Goal: Book appointment/travel/reservation

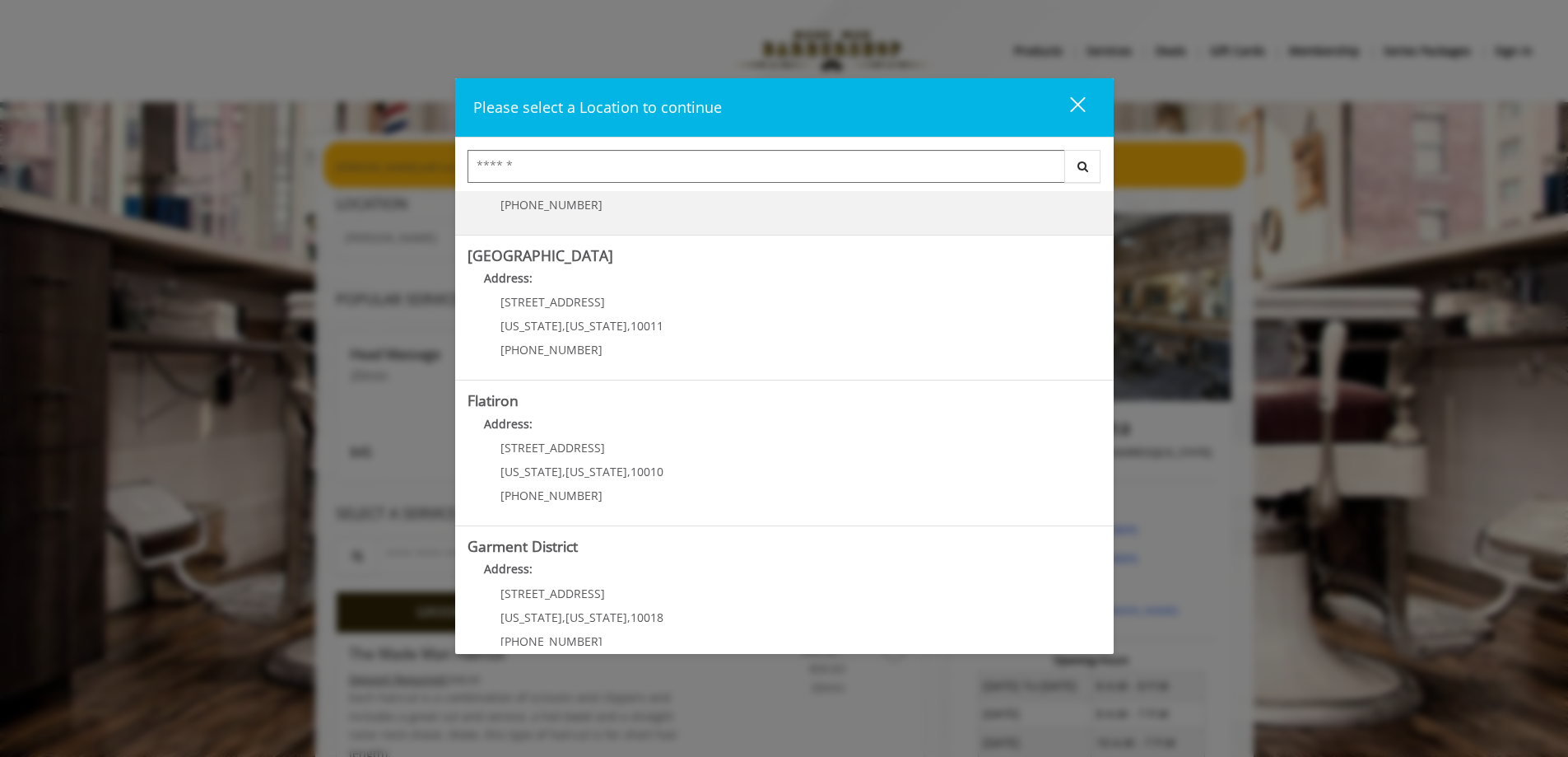
scroll to position [273, 0]
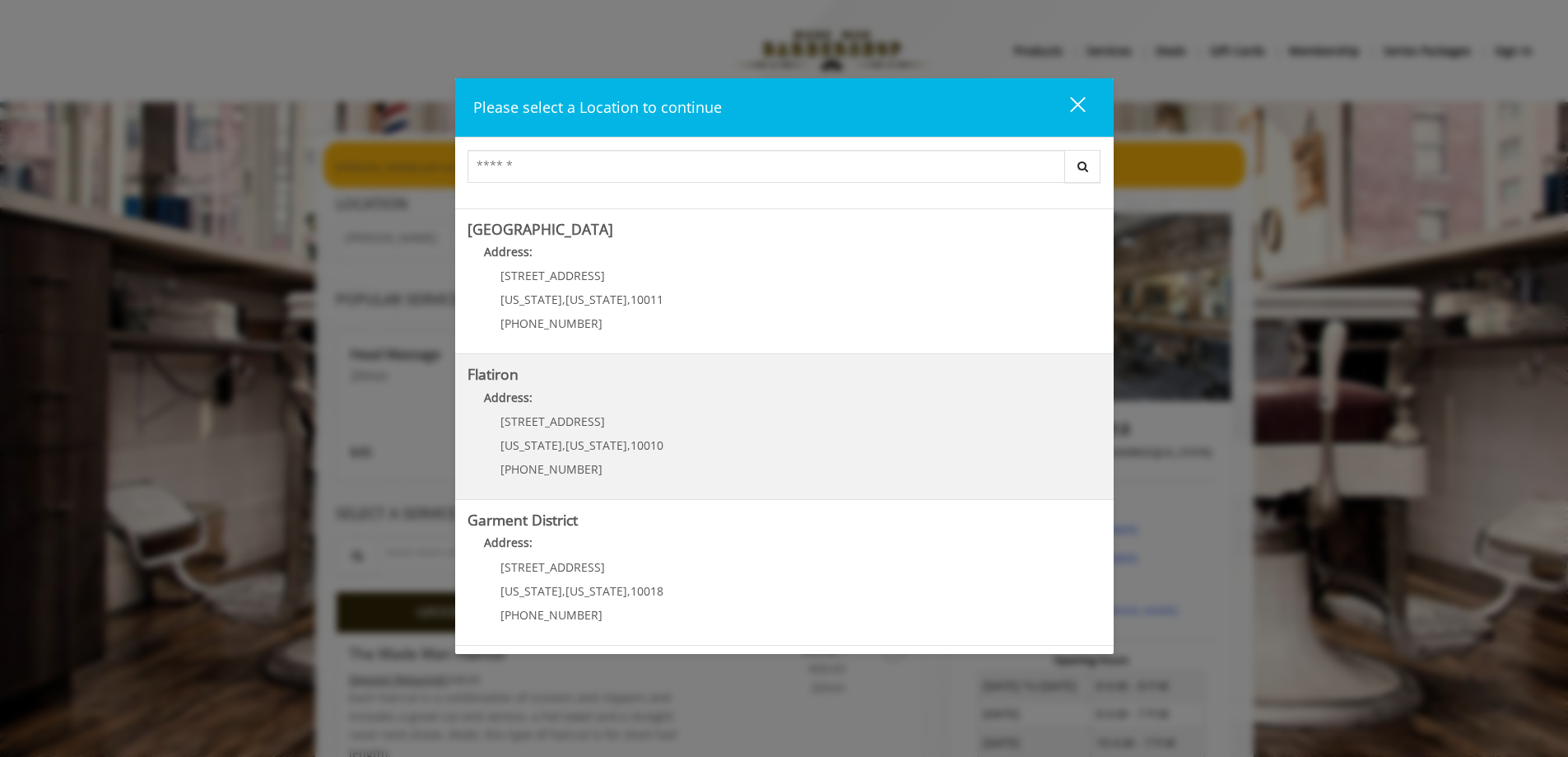
click at [659, 432] on "Flatiron Address: 10 E 23rd St New York , New York , 10010 (917) 475-1765" at bounding box center [784, 426] width 634 height 120
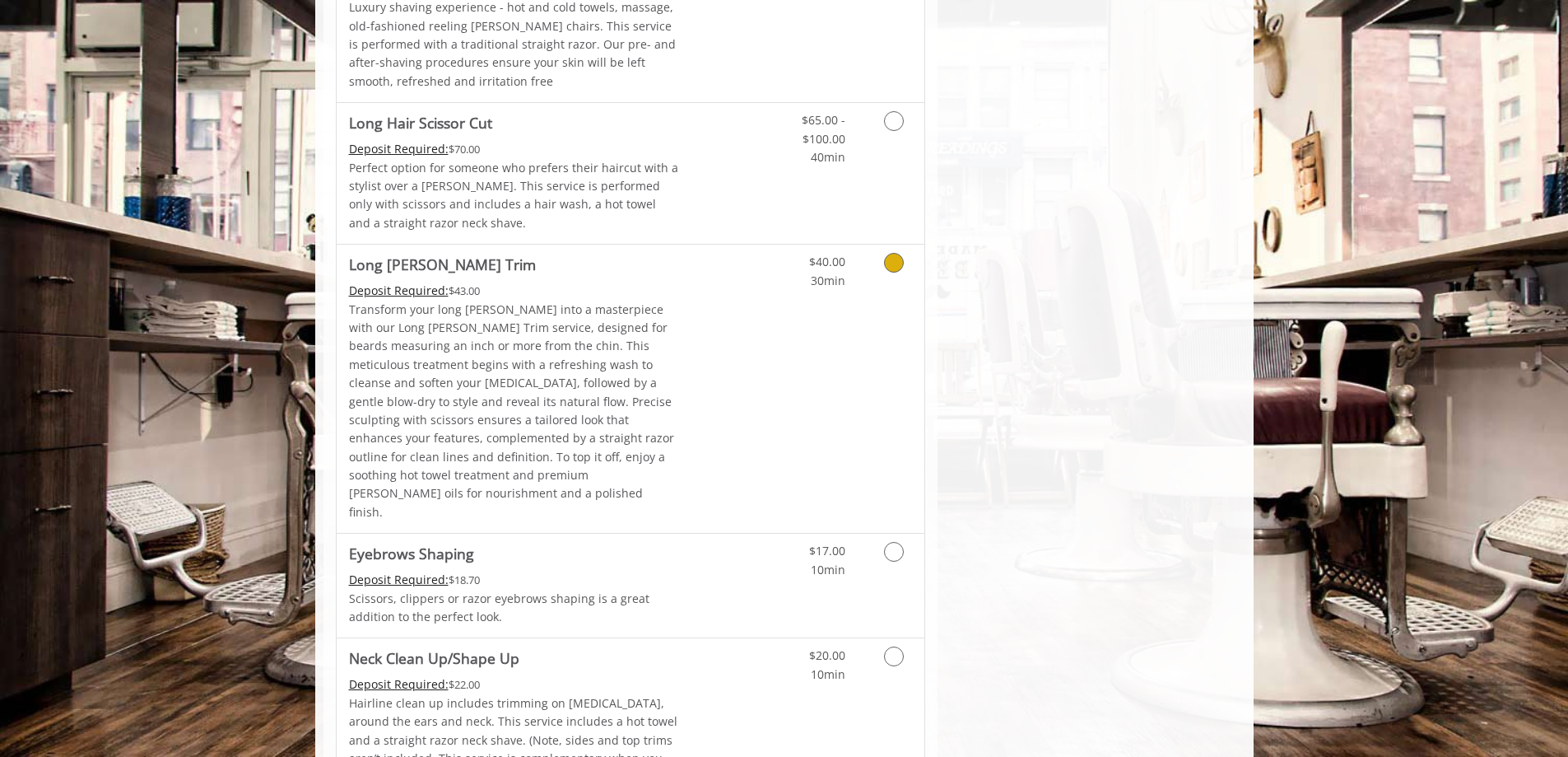
scroll to position [2305, 0]
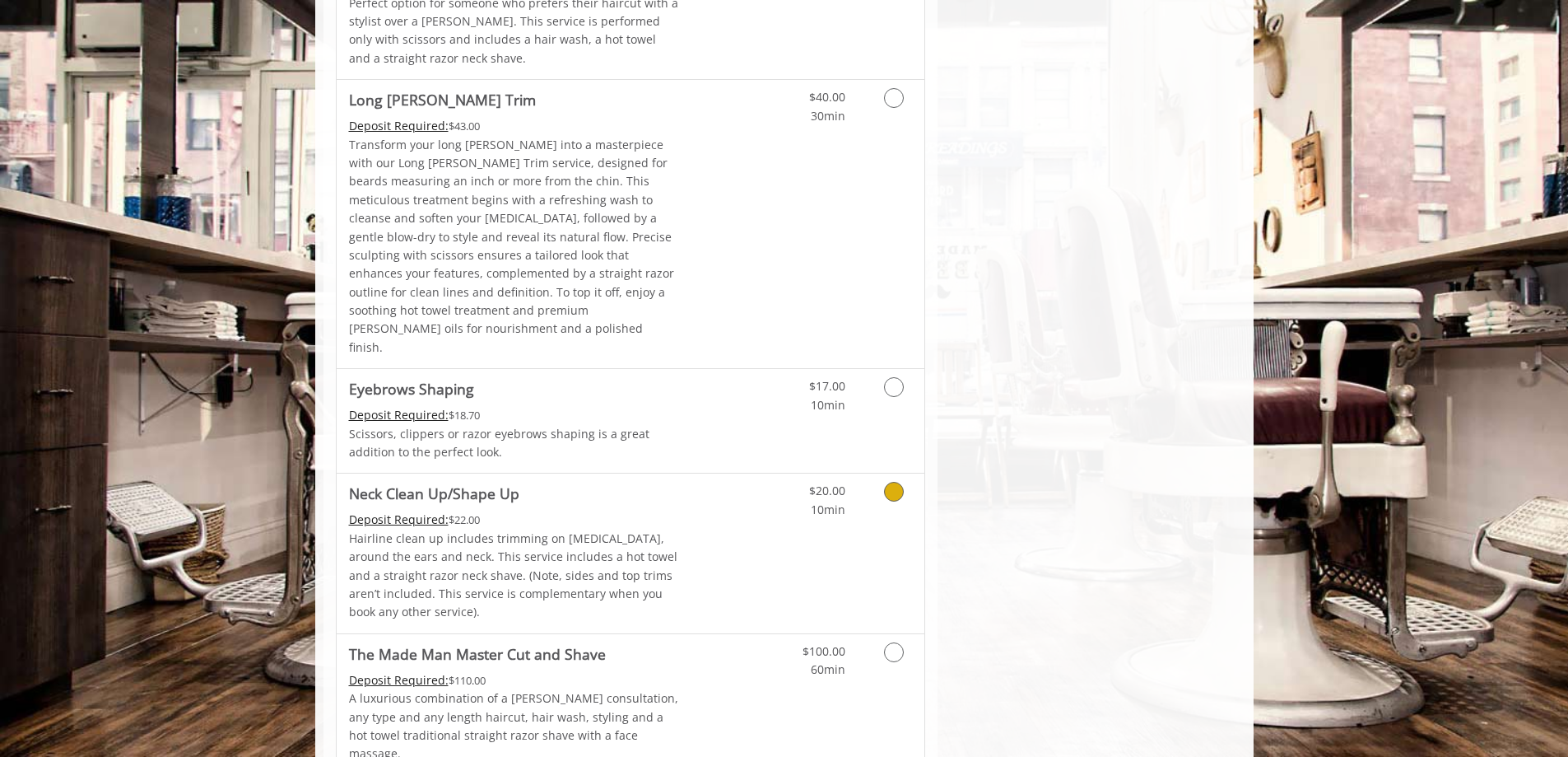
click at [860, 473] on div "$20.00 10min" at bounding box center [850, 553] width 147 height 159
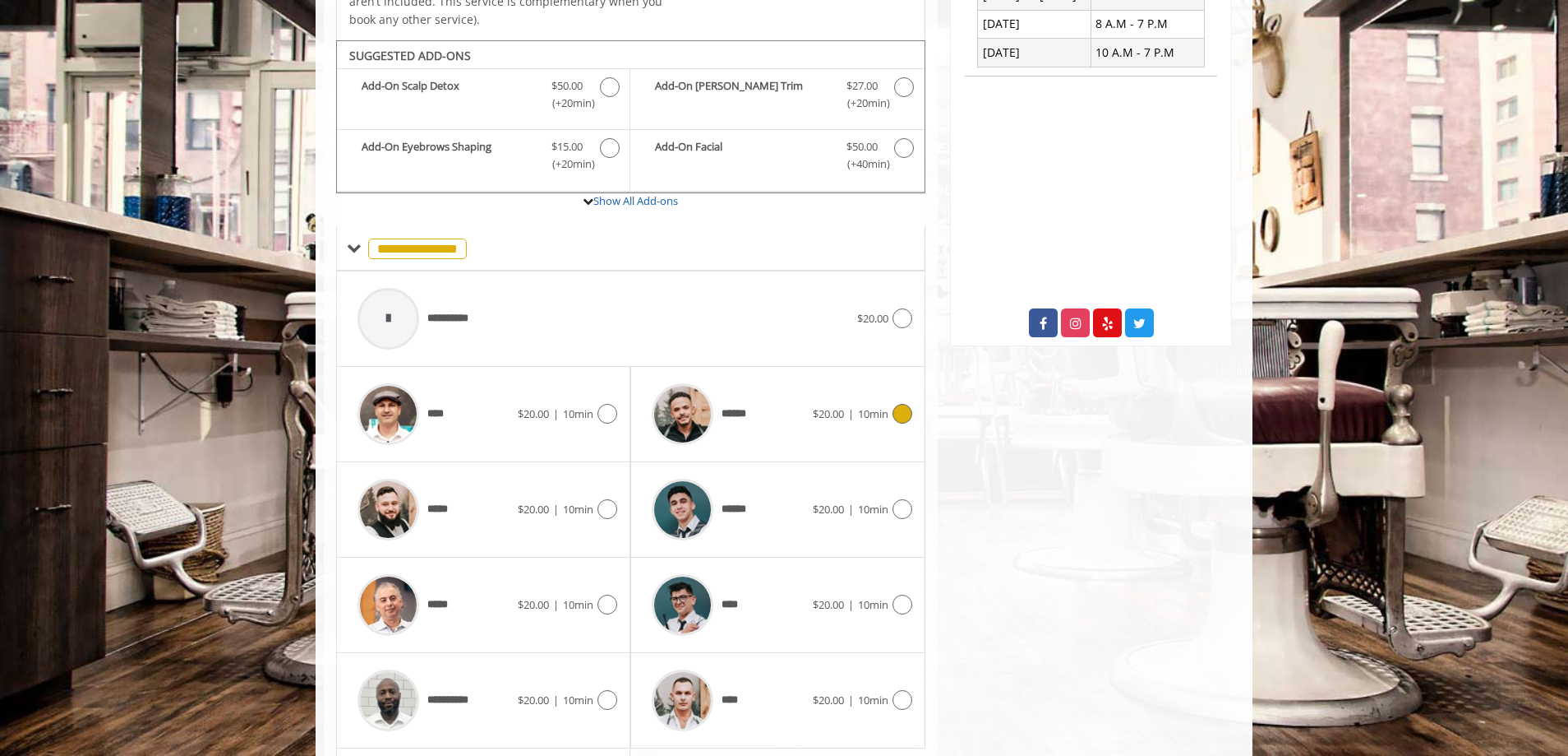
scroll to position [526, 0]
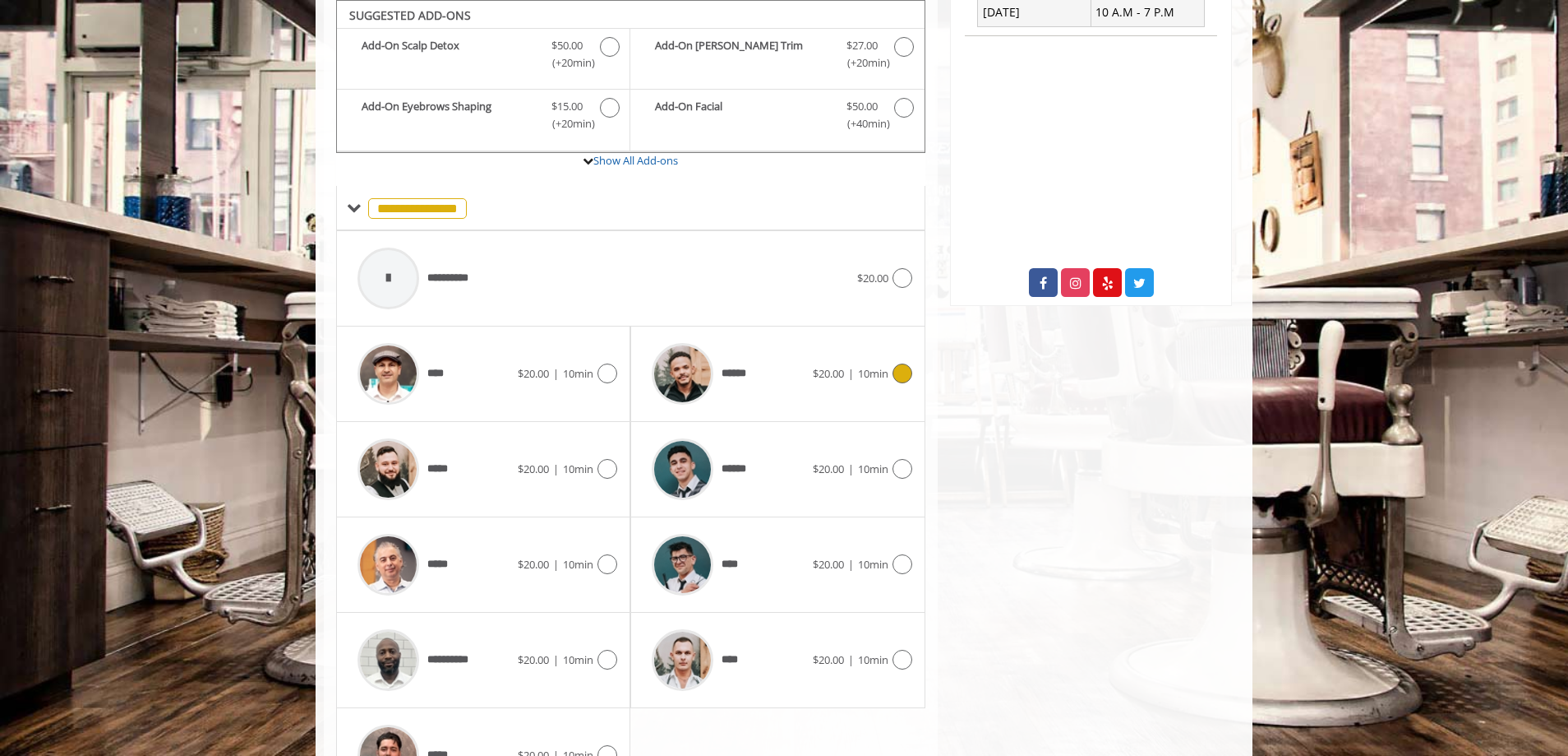
click at [848, 365] on span "$20.00 | 10min" at bounding box center [850, 374] width 76 height 17
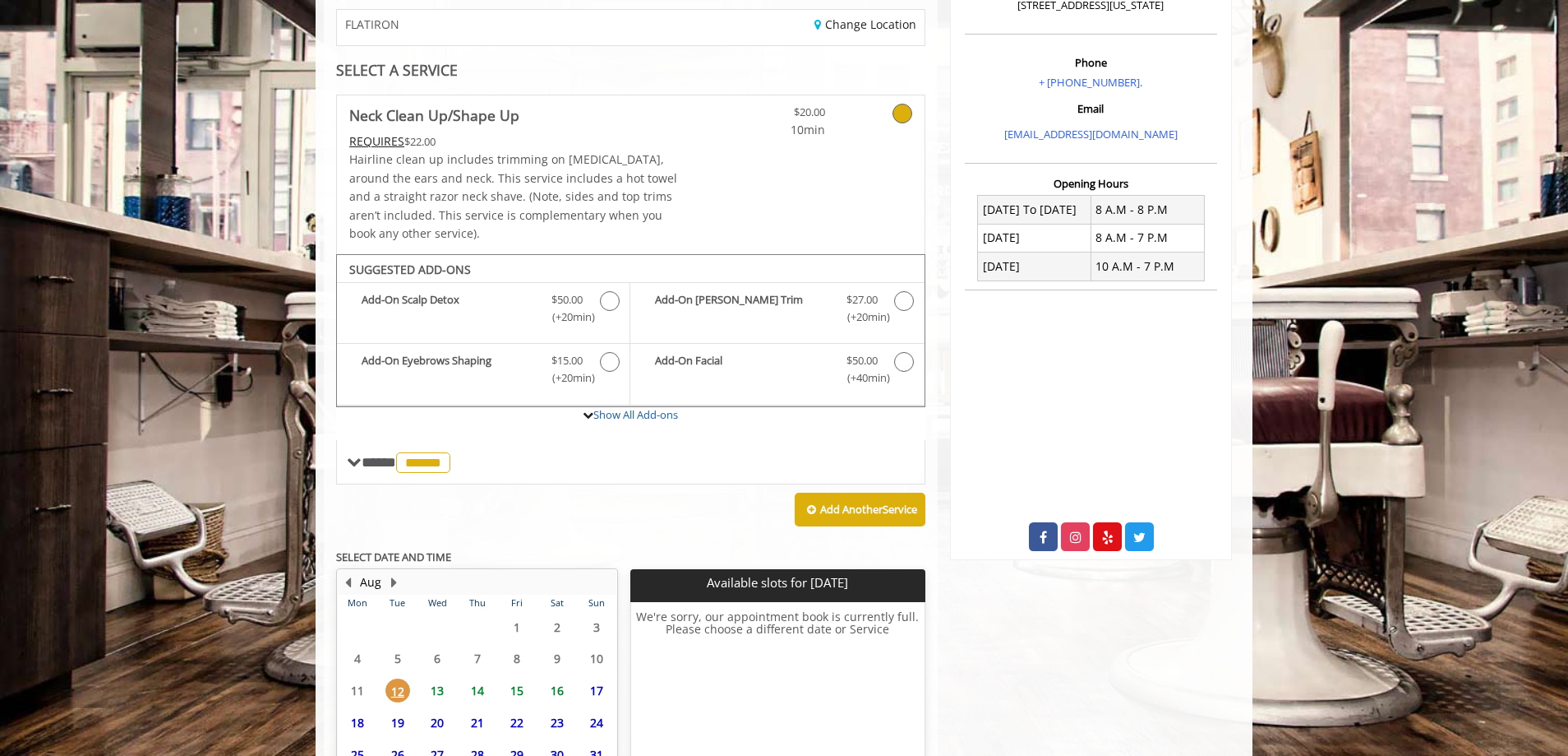
scroll to position [421, 0]
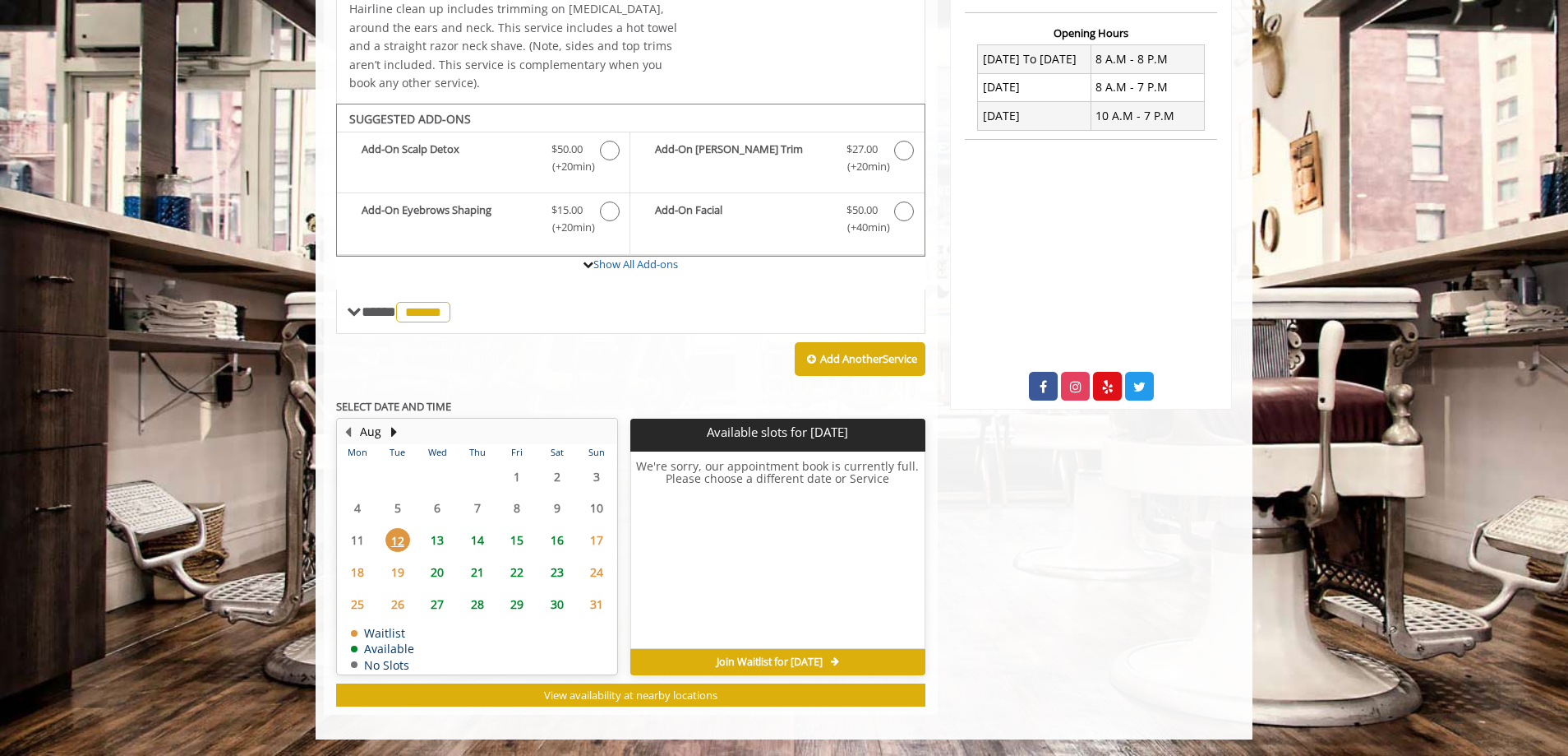
click at [433, 539] on span "13" at bounding box center [437, 539] width 24 height 23
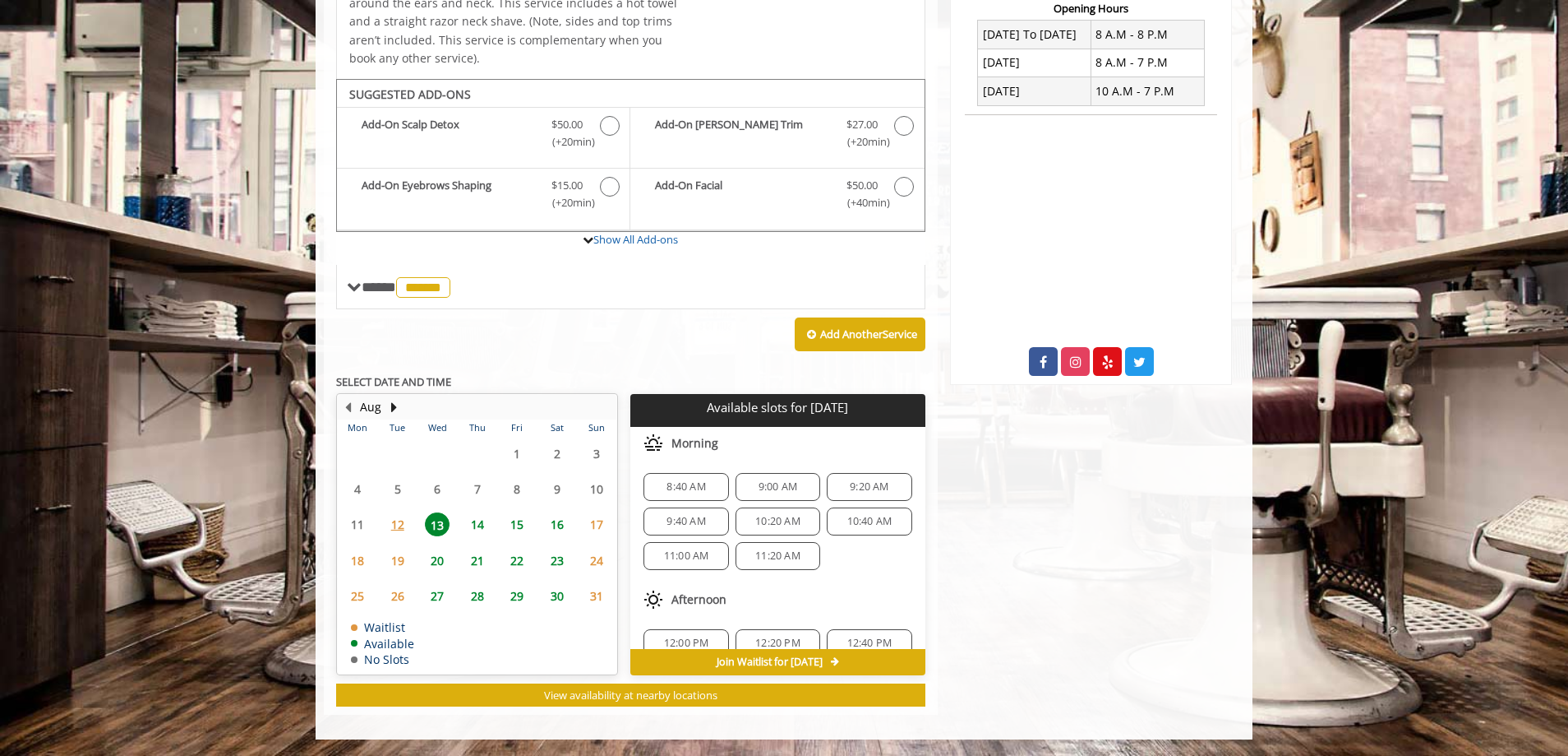
scroll to position [83, 0]
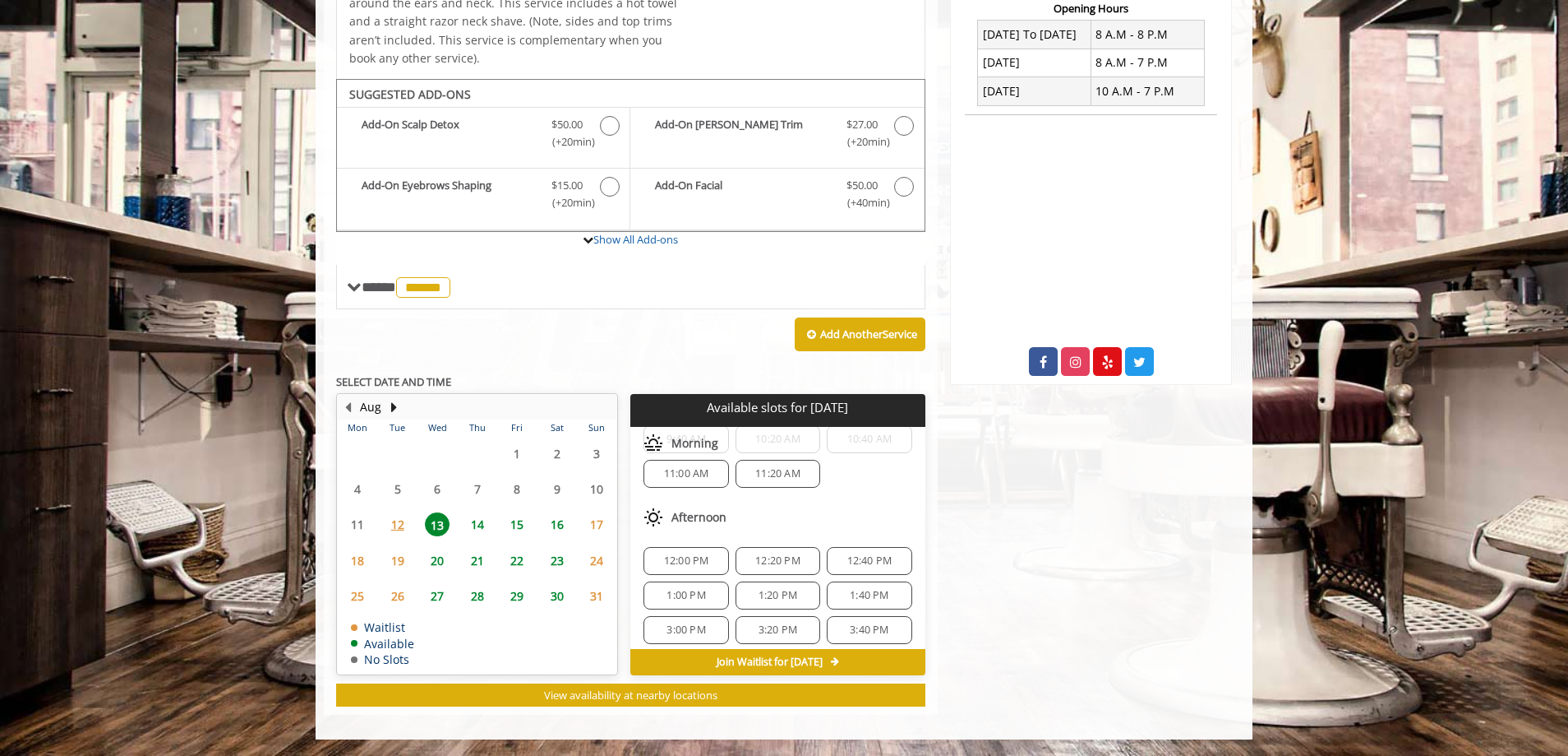
click at [696, 565] on span "12:00 PM" at bounding box center [687, 560] width 45 height 13
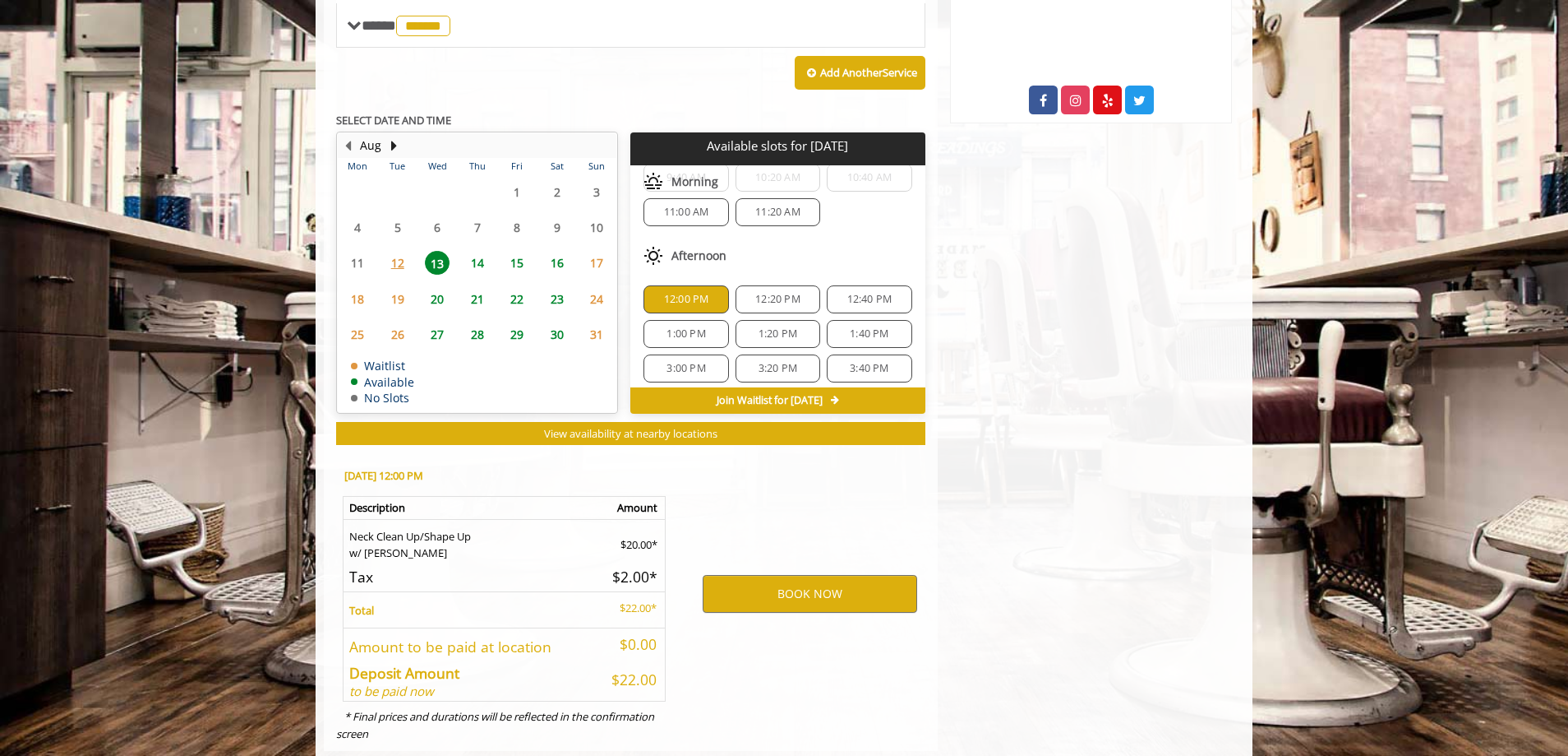
scroll to position [744, 0]
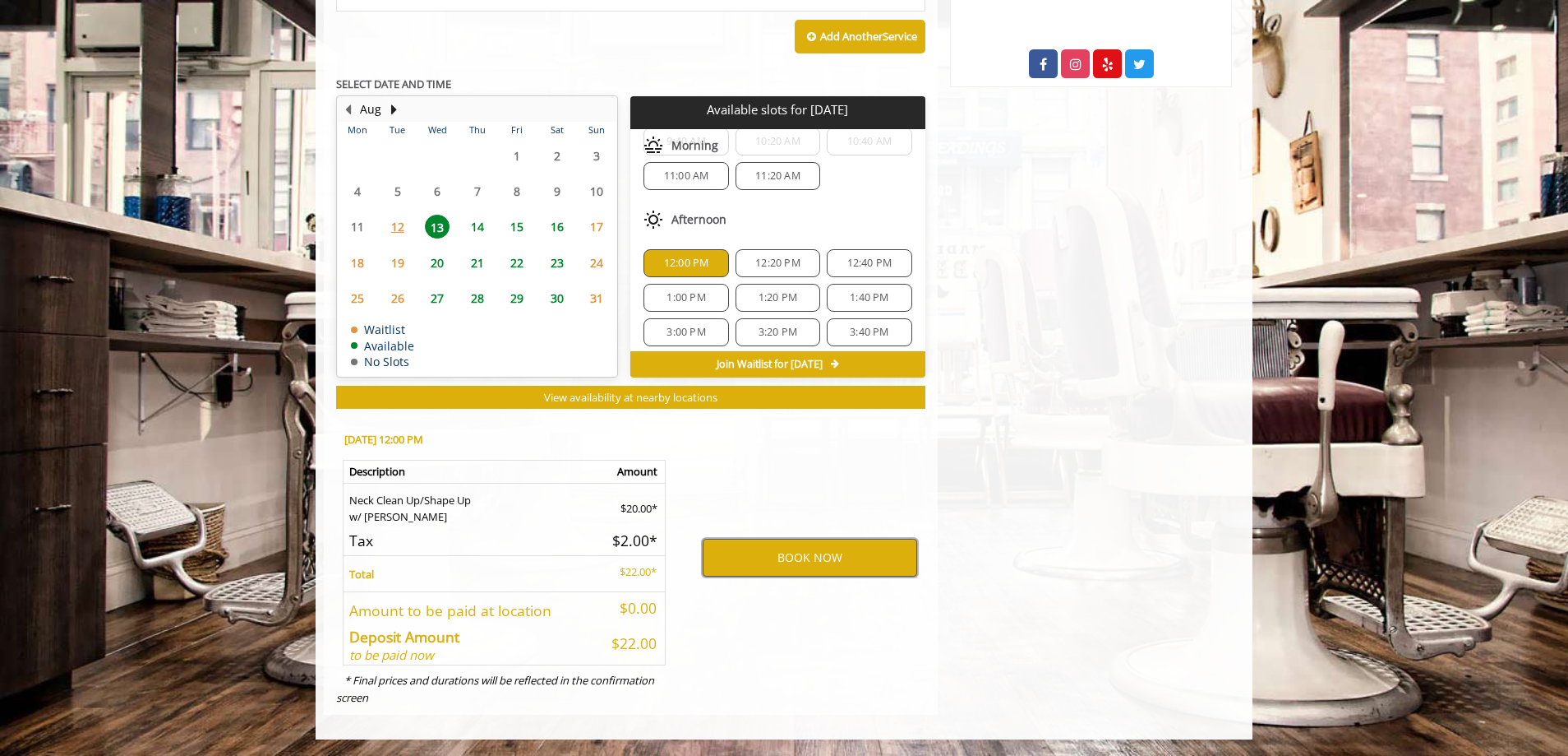
click at [772, 563] on button "BOOK NOW" at bounding box center [810, 558] width 215 height 38
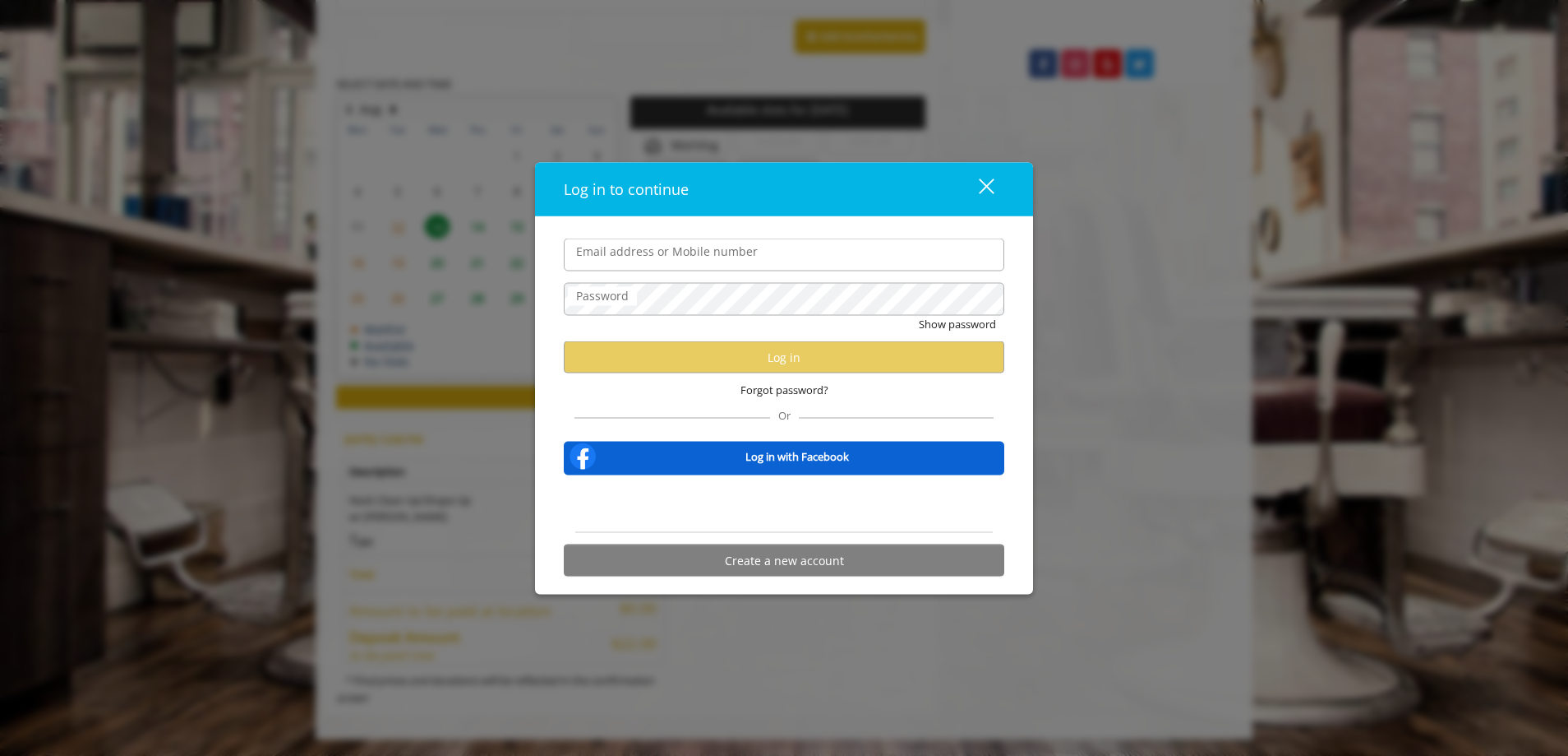
type input "**********"
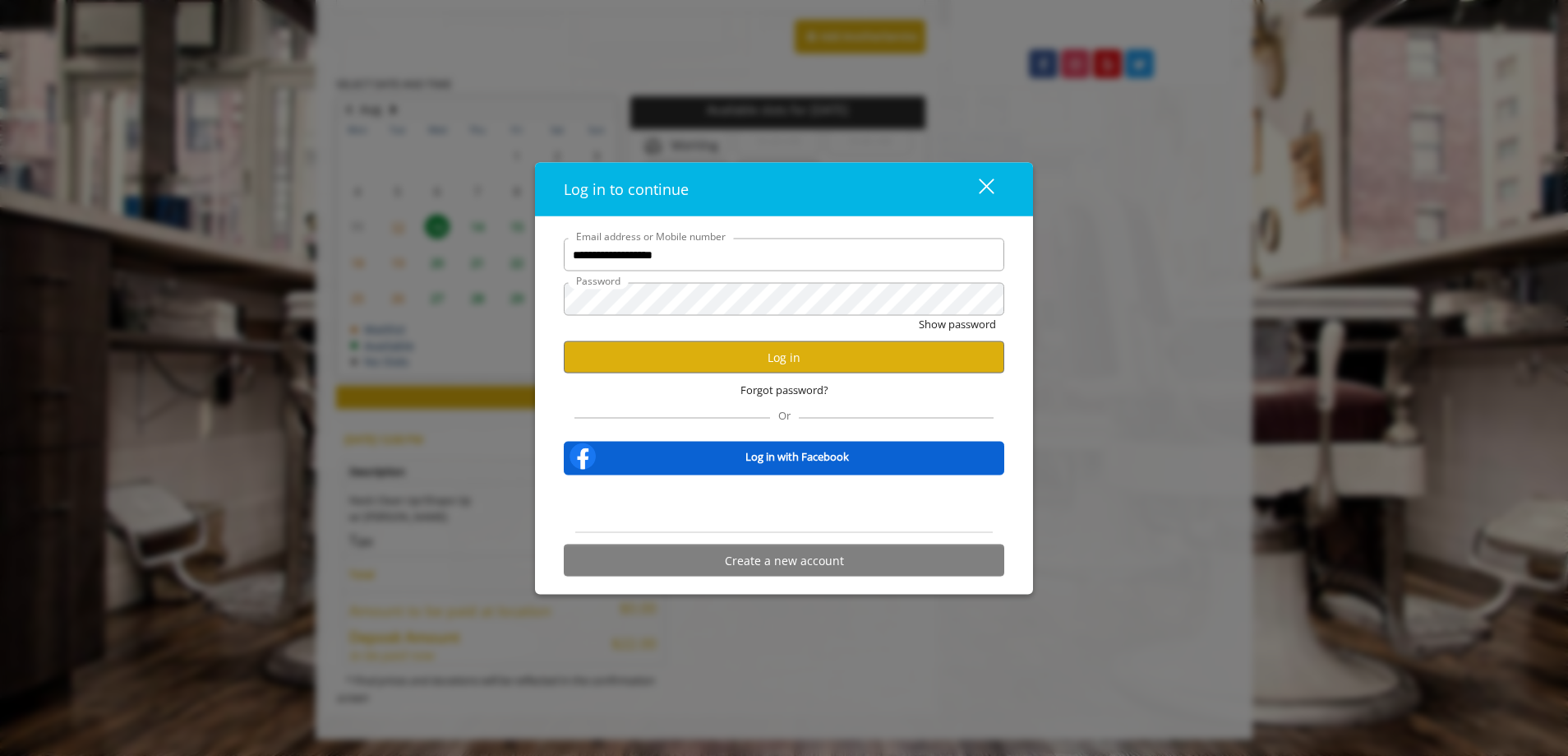
scroll to position [0, 0]
click at [723, 357] on button "Log in" at bounding box center [784, 357] width 440 height 32
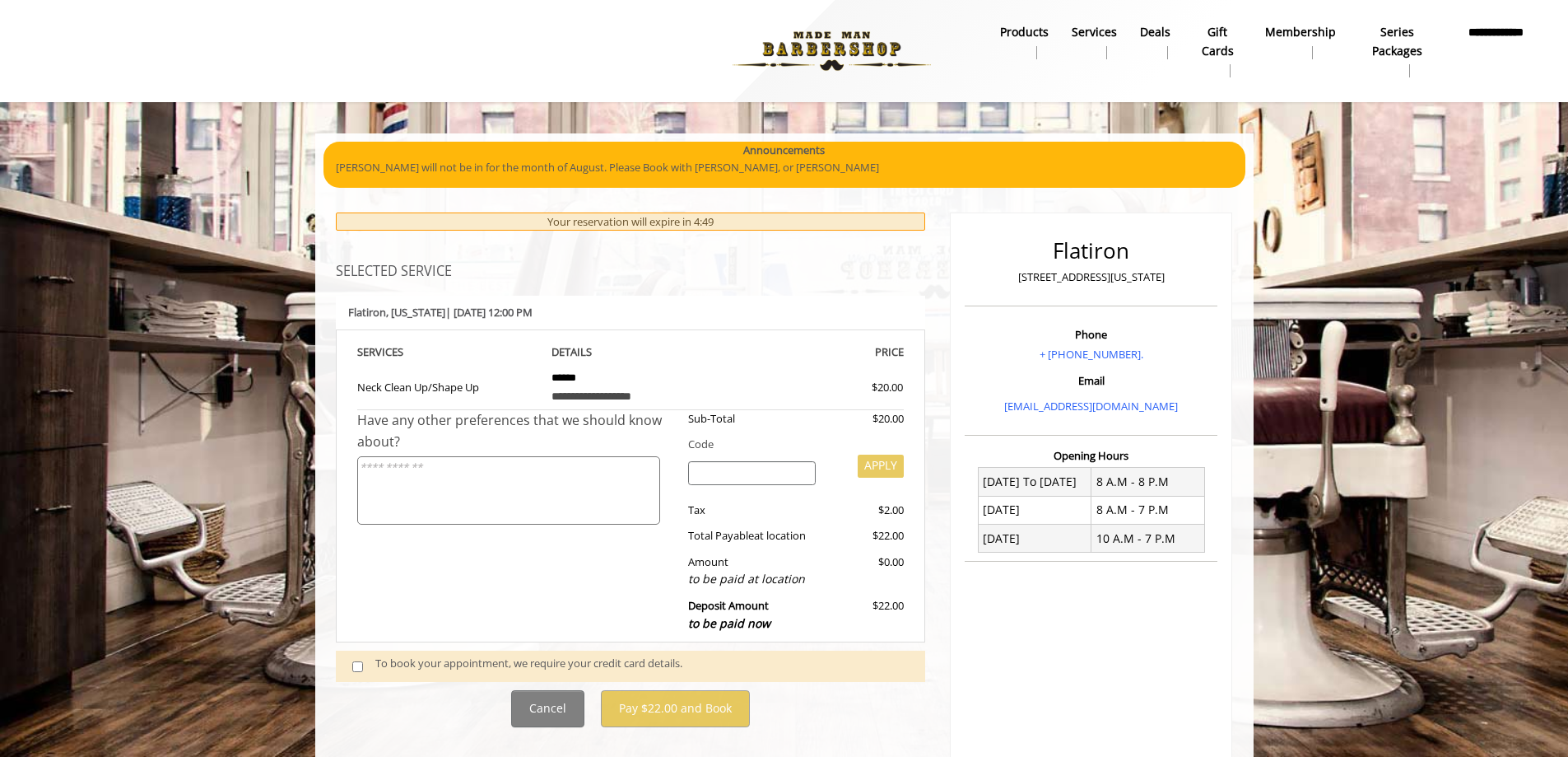
scroll to position [83, 0]
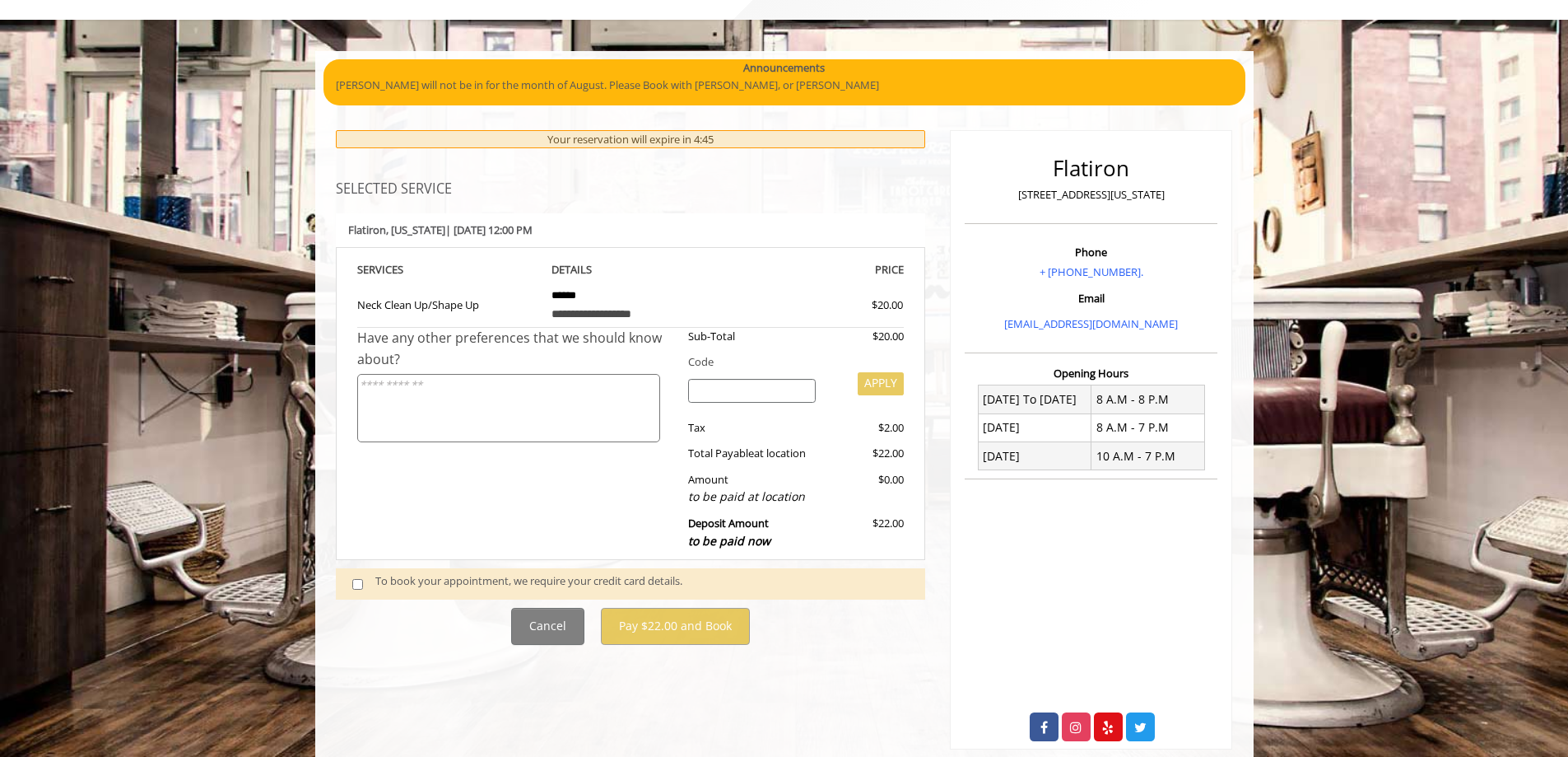
click at [370, 571] on div "To book your appointment, we require your credit card details." at bounding box center [631, 584] width 590 height 31
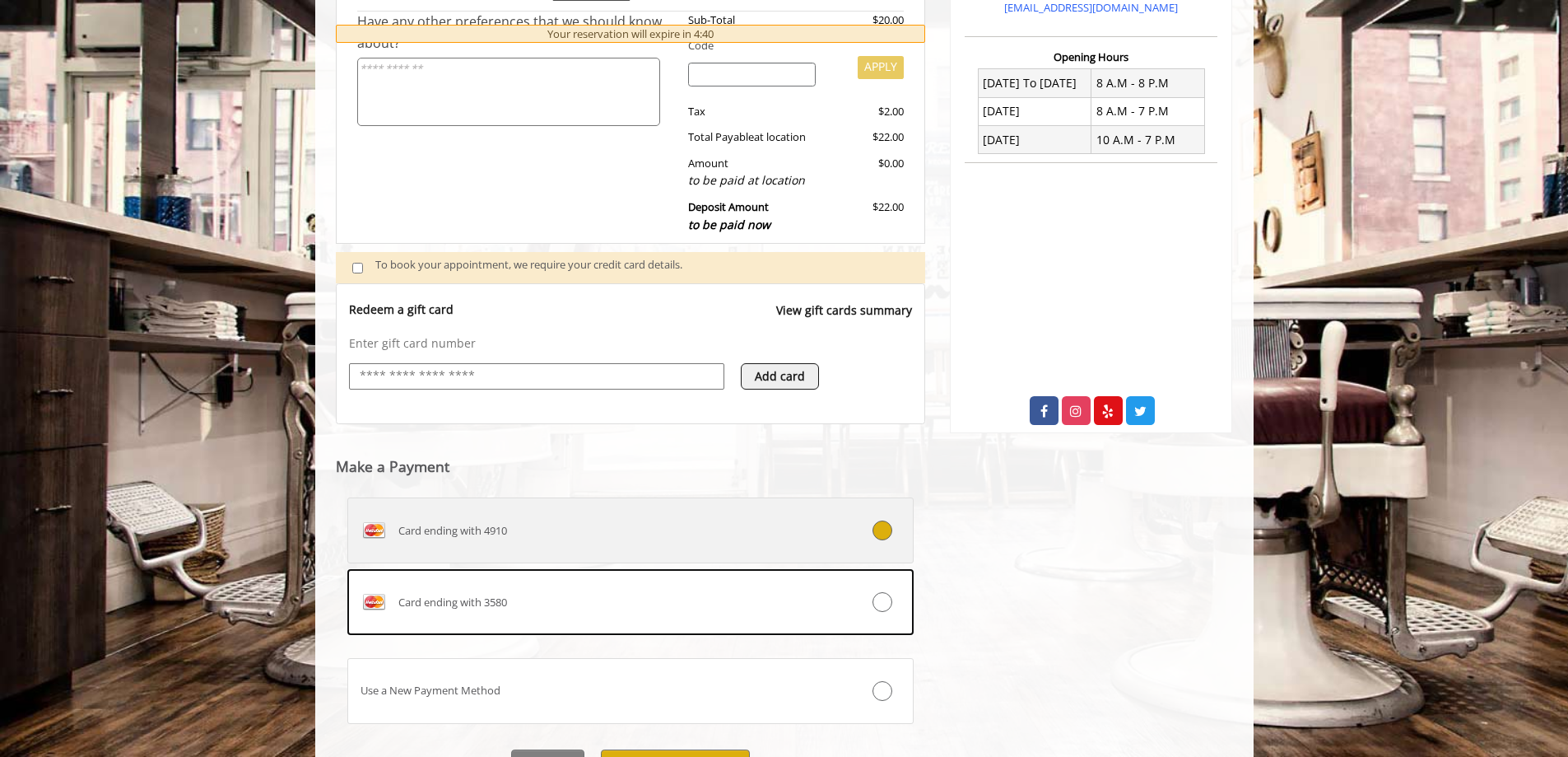
scroll to position [486, 0]
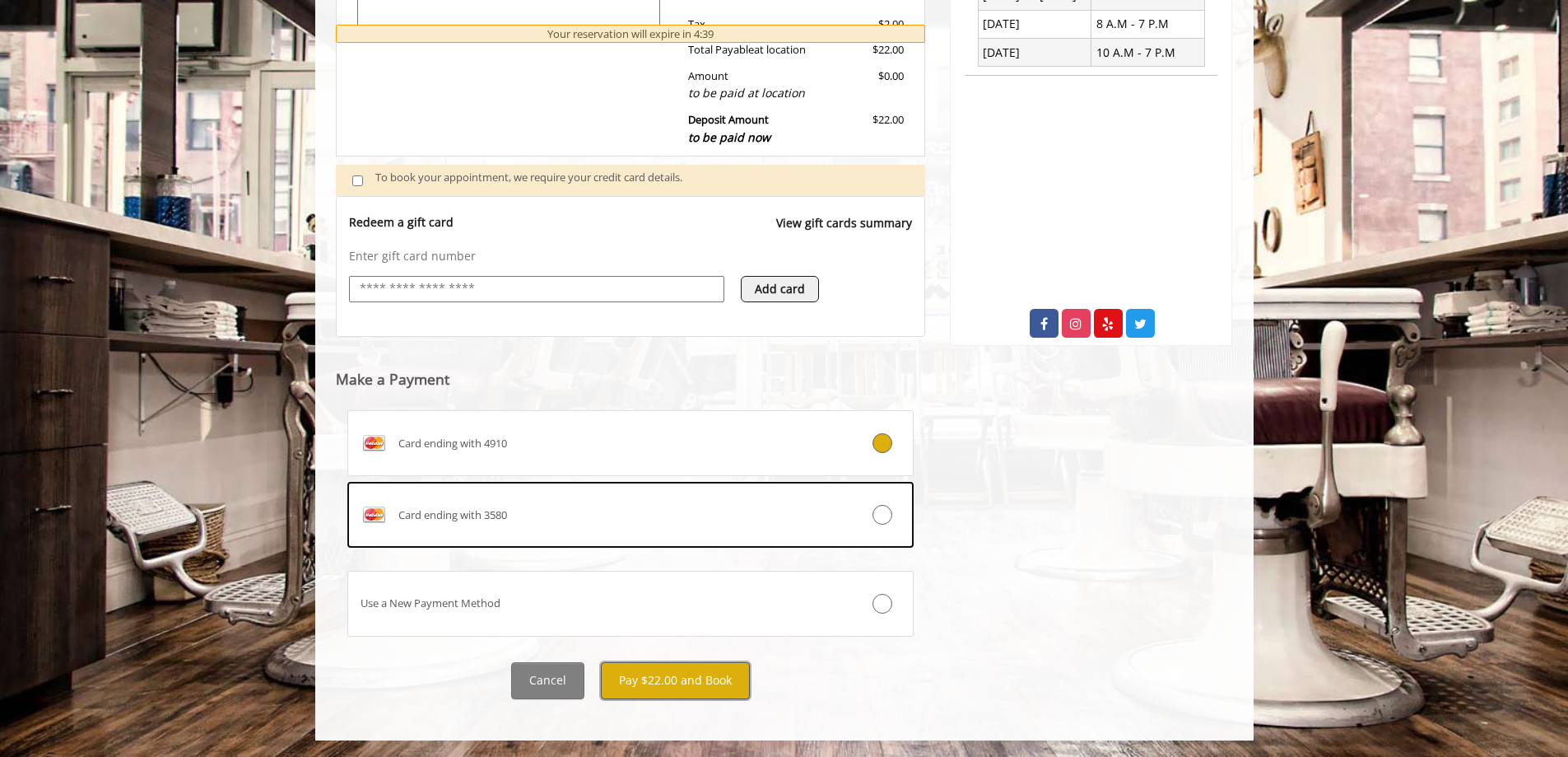
click at [683, 688] on button "Pay $22.00 and Book" at bounding box center [675, 680] width 149 height 37
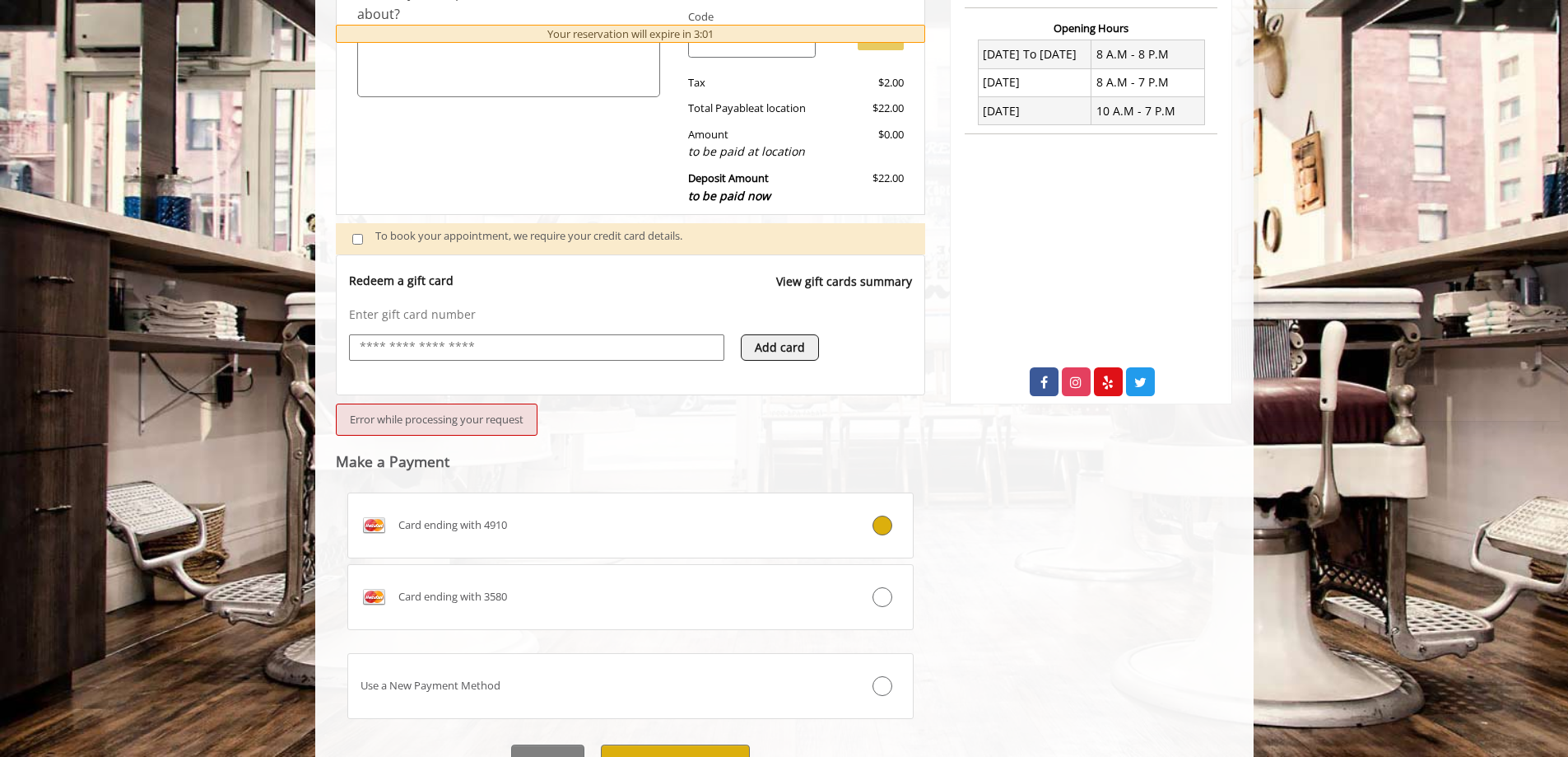
scroll to position [345, 0]
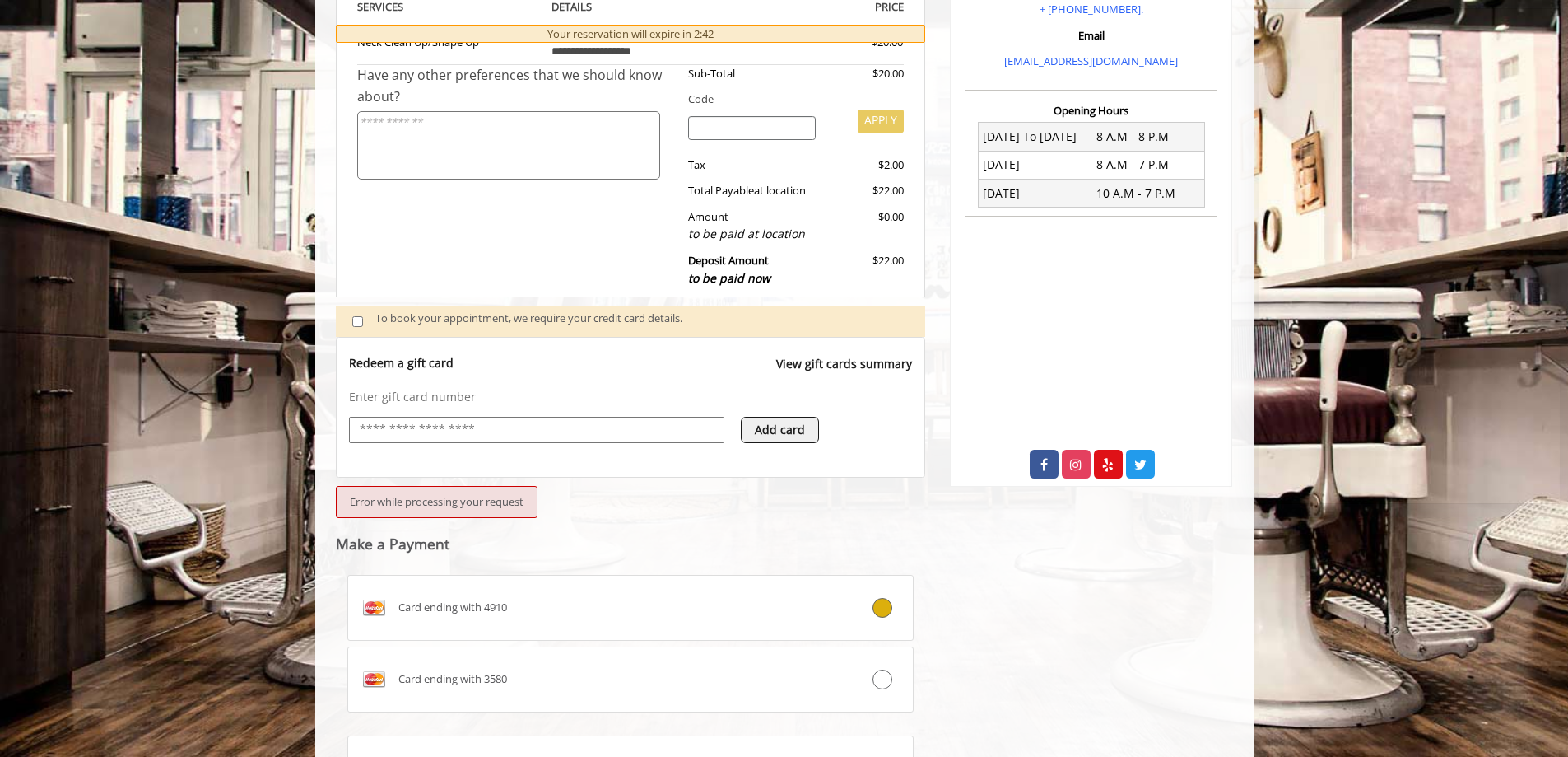
click at [463, 433] on input "text" at bounding box center [537, 430] width 358 height 20
click at [692, 523] on webstore-payments "Error while processing your request Make a Payment Card ending with 4910 Card e…" at bounding box center [631, 648] width 590 height 341
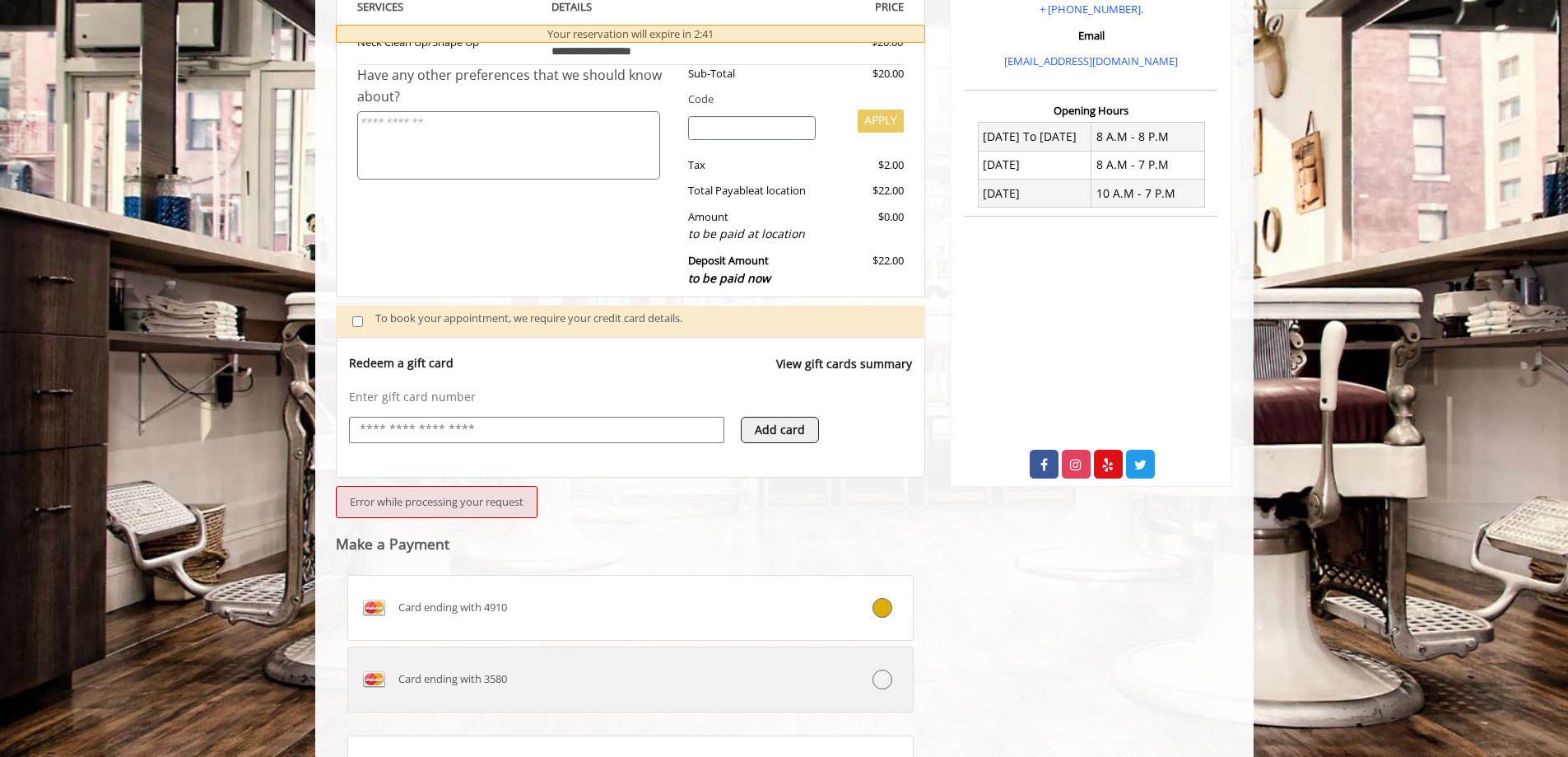
scroll to position [510, 0]
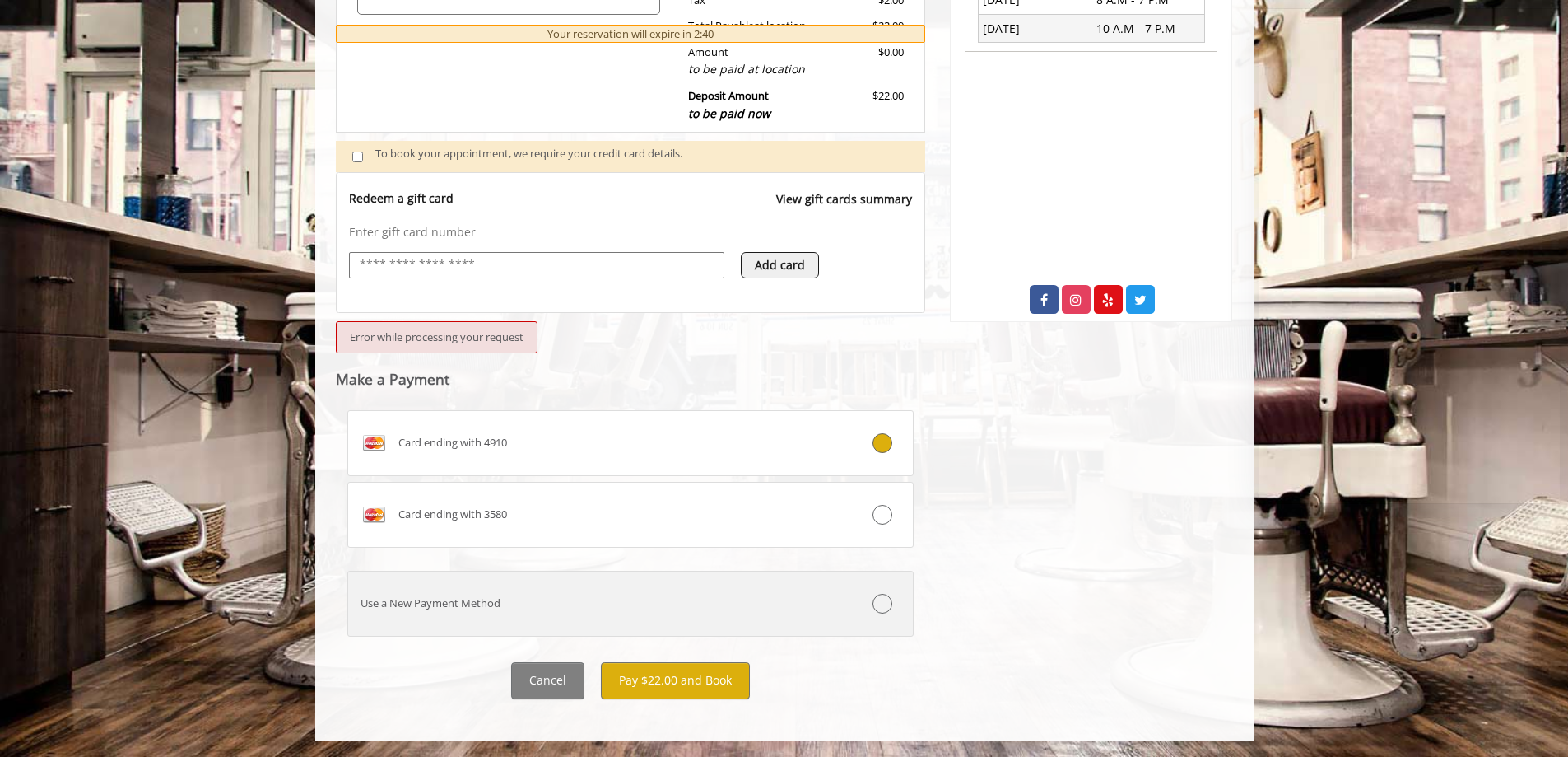
click at [526, 618] on label "Use a New Payment Method" at bounding box center [631, 604] width 567 height 66
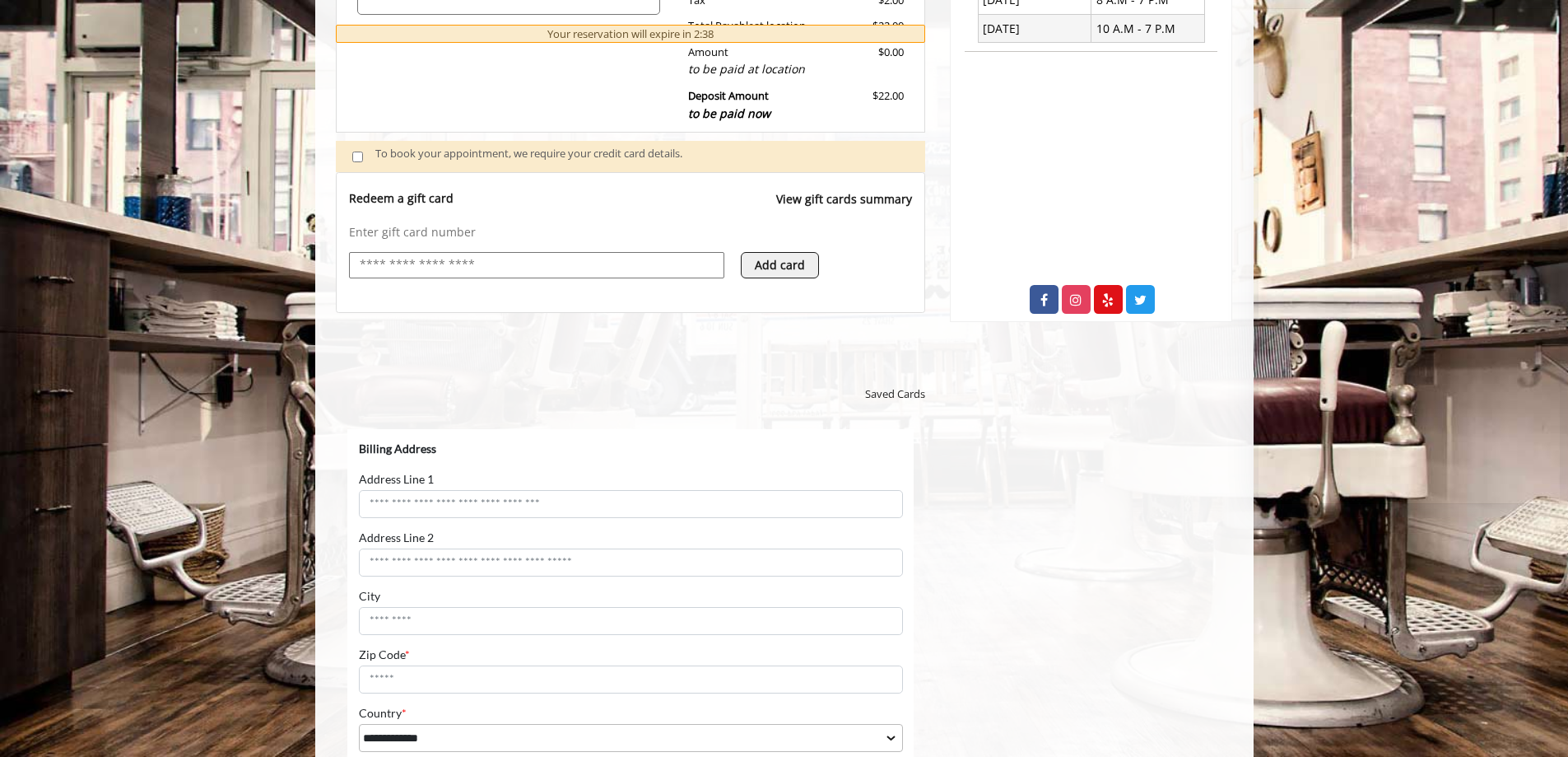
scroll to position [0, 0]
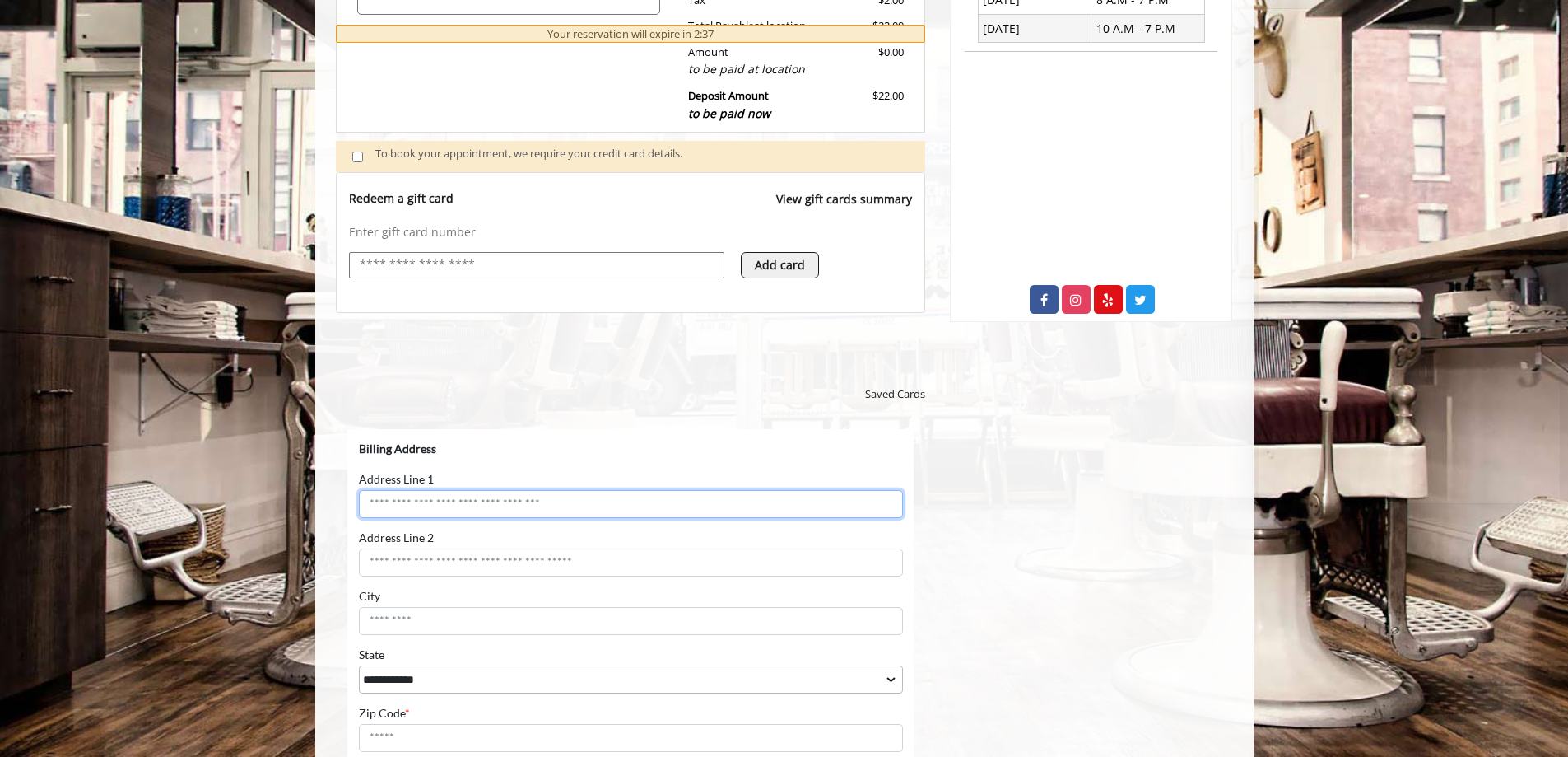
click at [494, 502] on input "Address Line 1" at bounding box center [630, 503] width 544 height 28
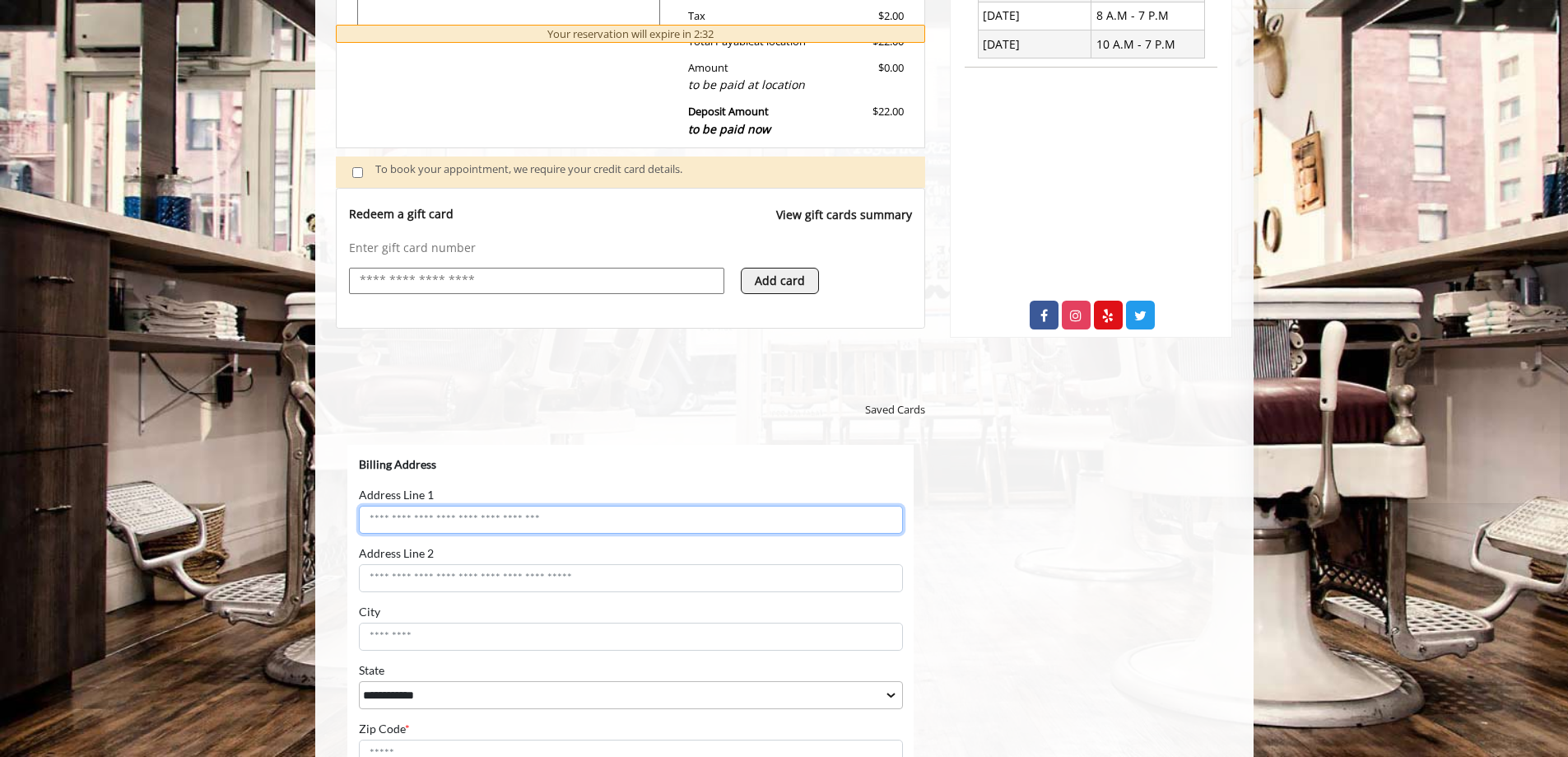
scroll to position [659, 0]
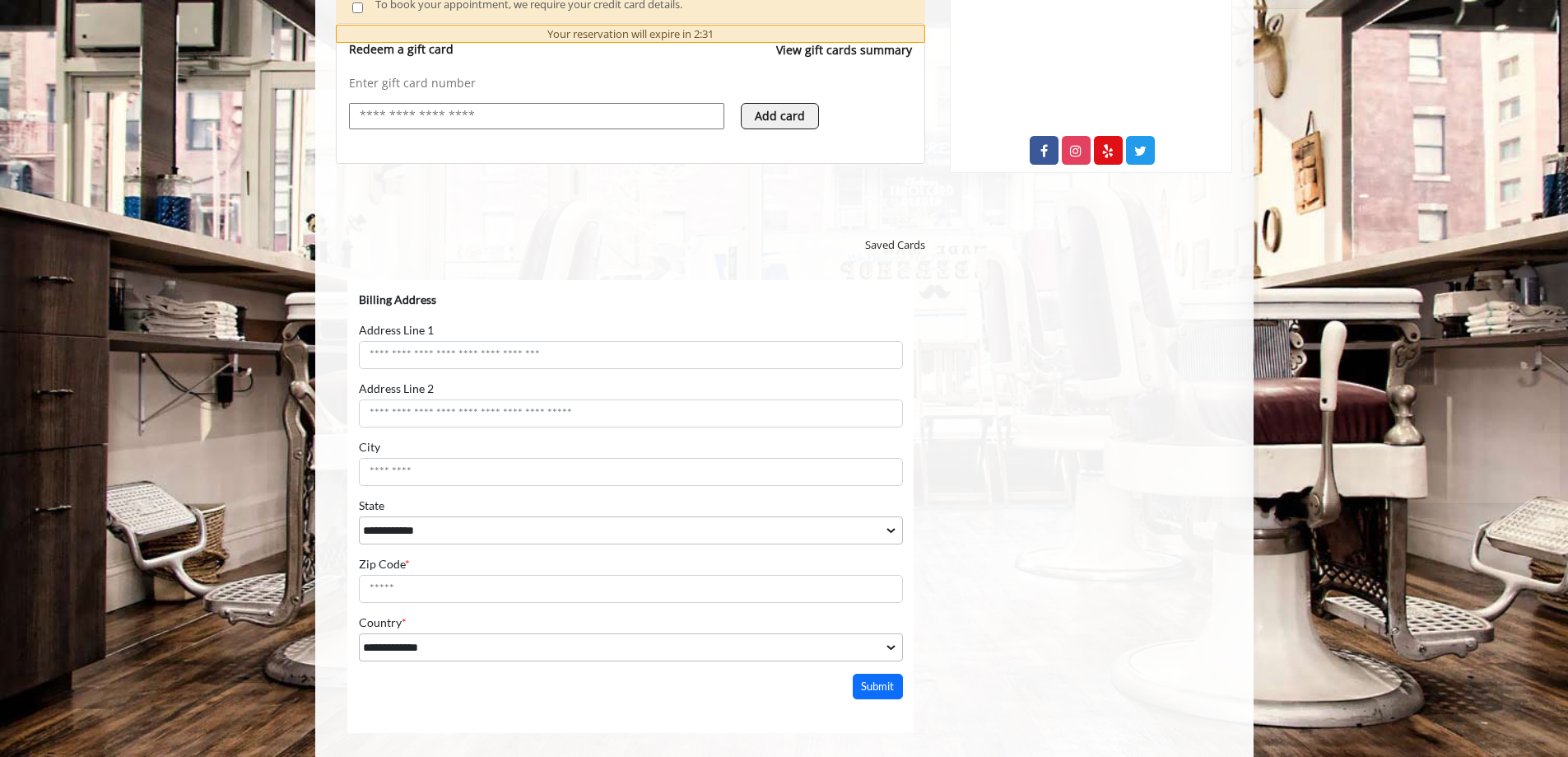
click at [498, 370] on form "**********" at bounding box center [630, 476] width 544 height 369
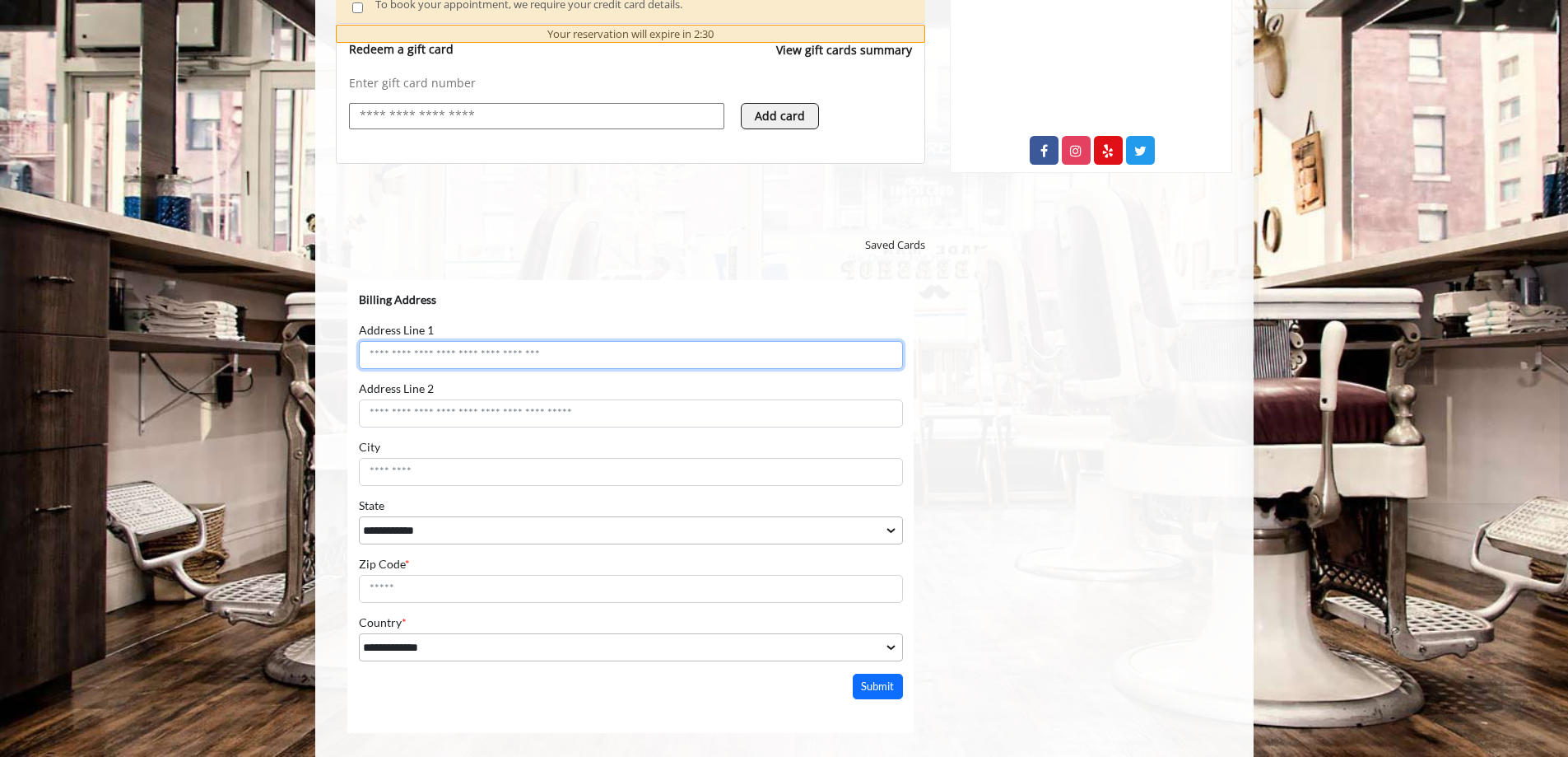
click at [498, 360] on input "Address Line 1" at bounding box center [630, 354] width 544 height 28
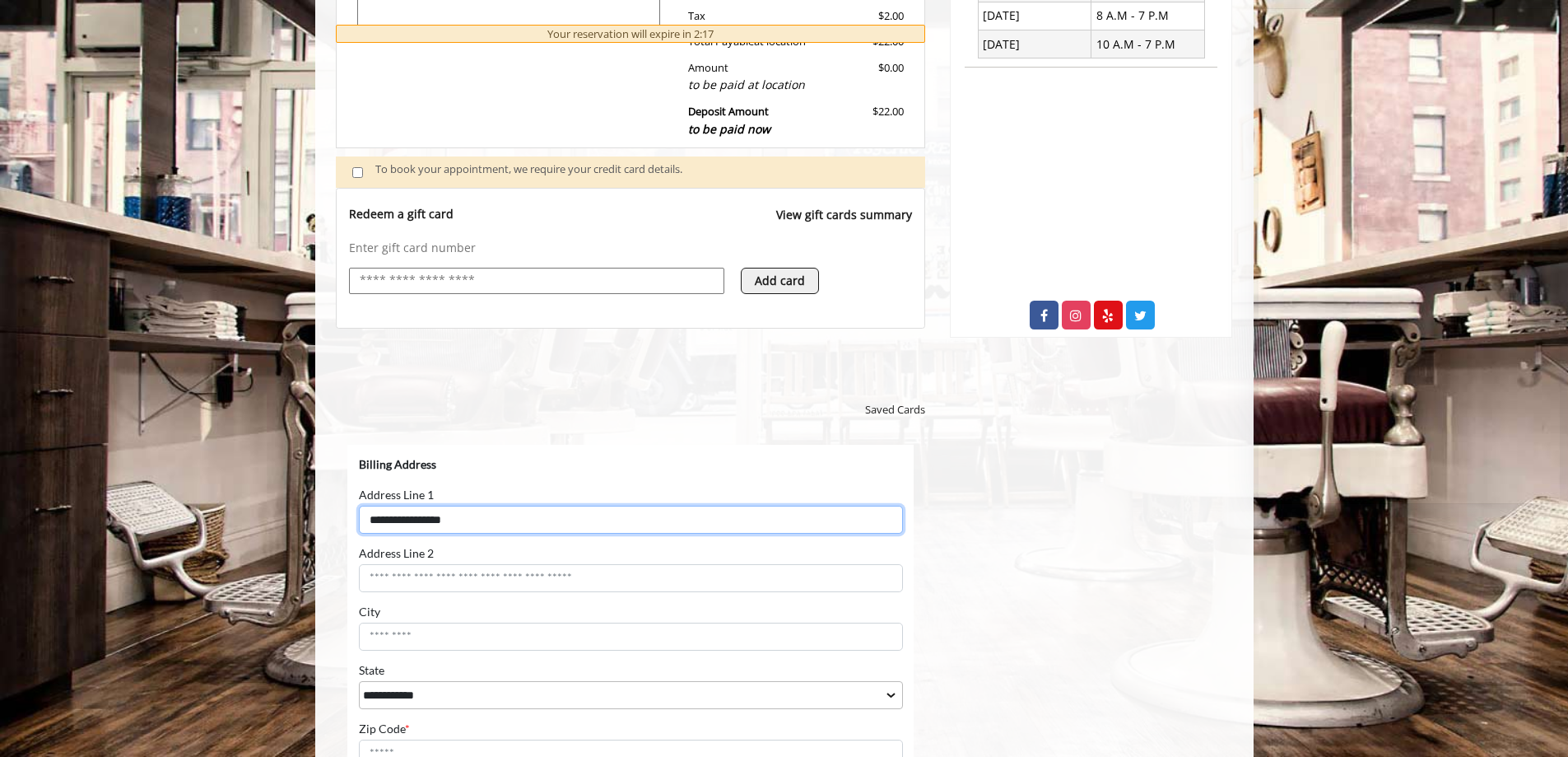
type input "**********"
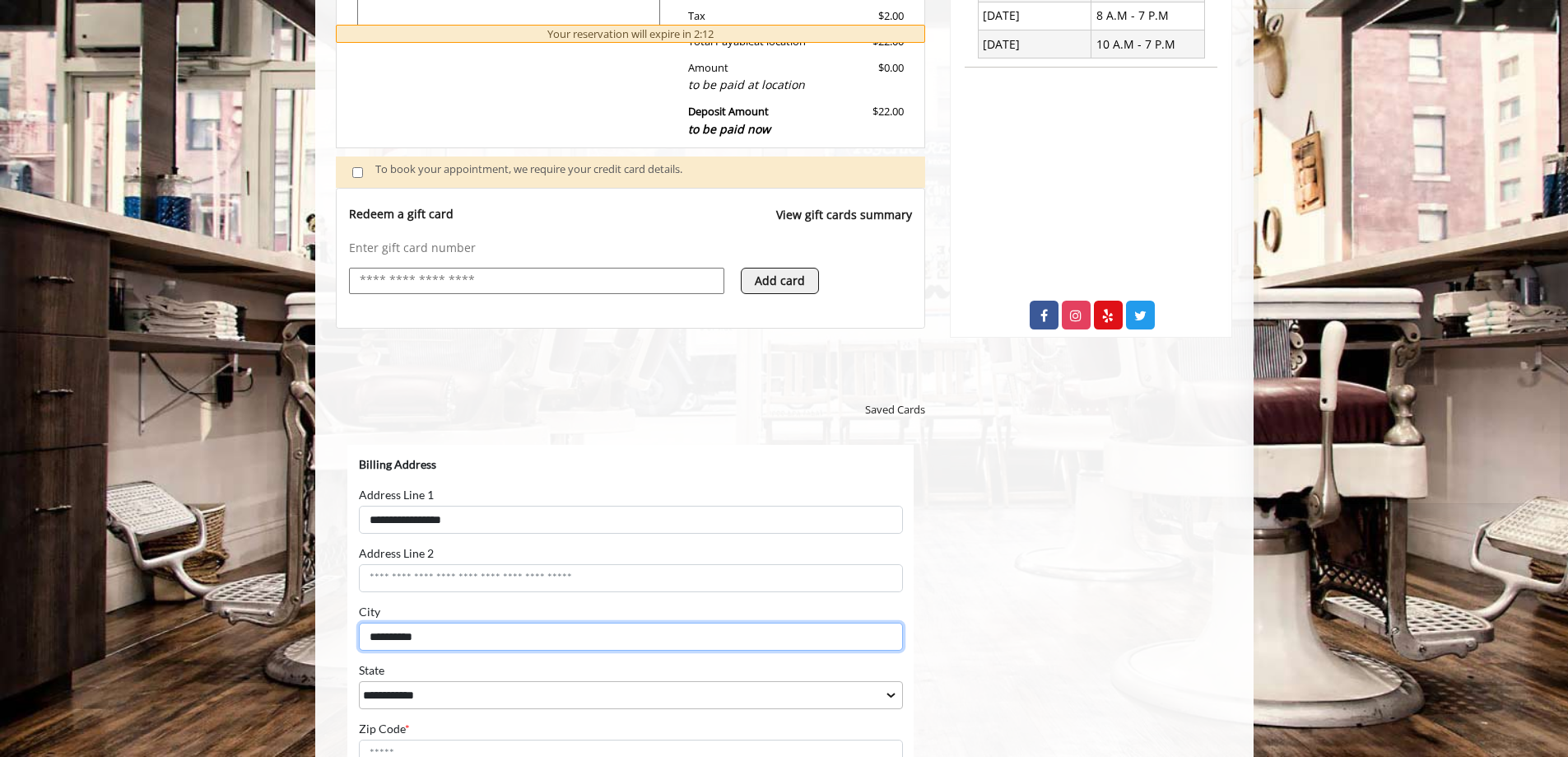
type input "**********"
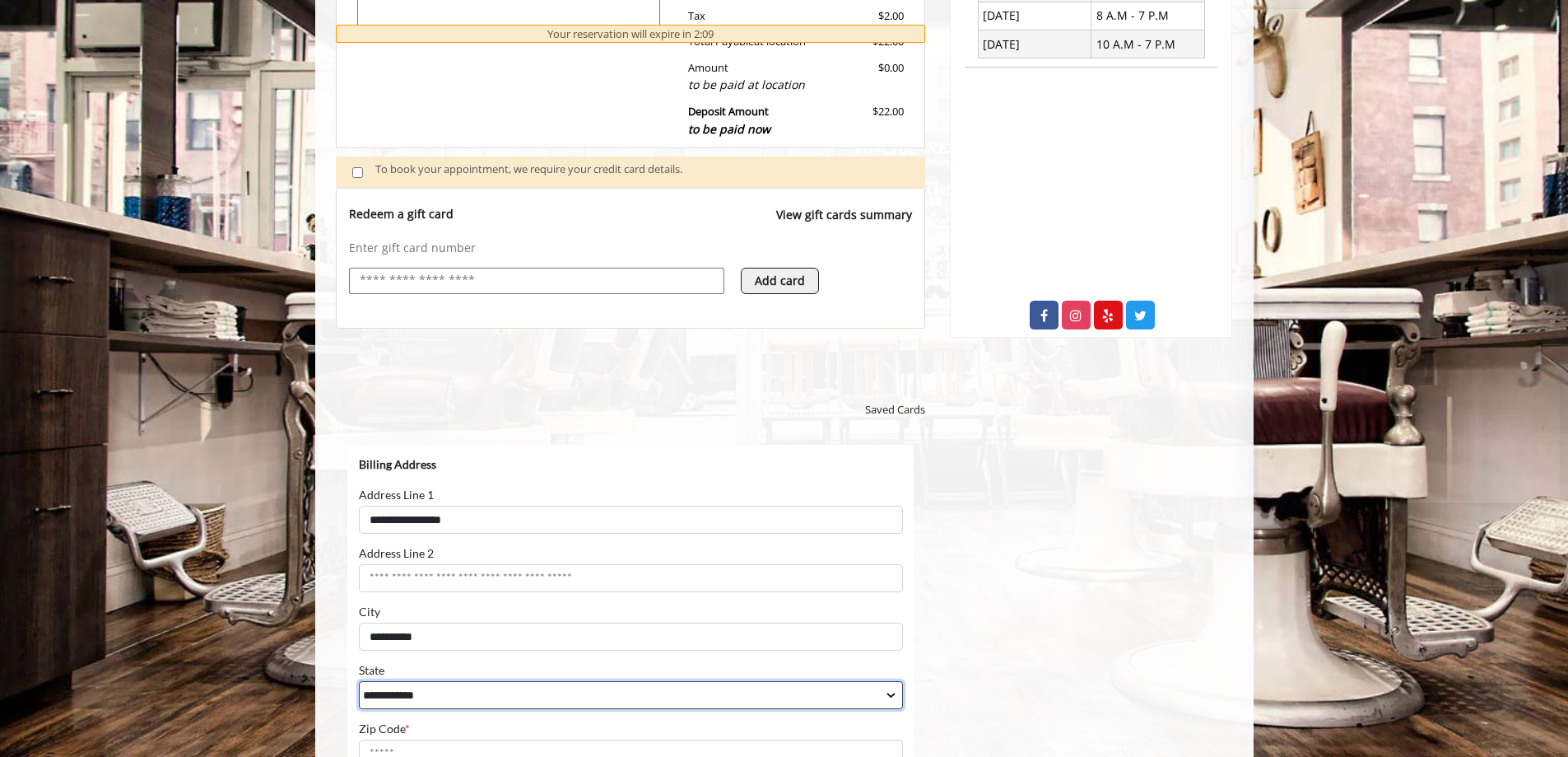
select select "**"
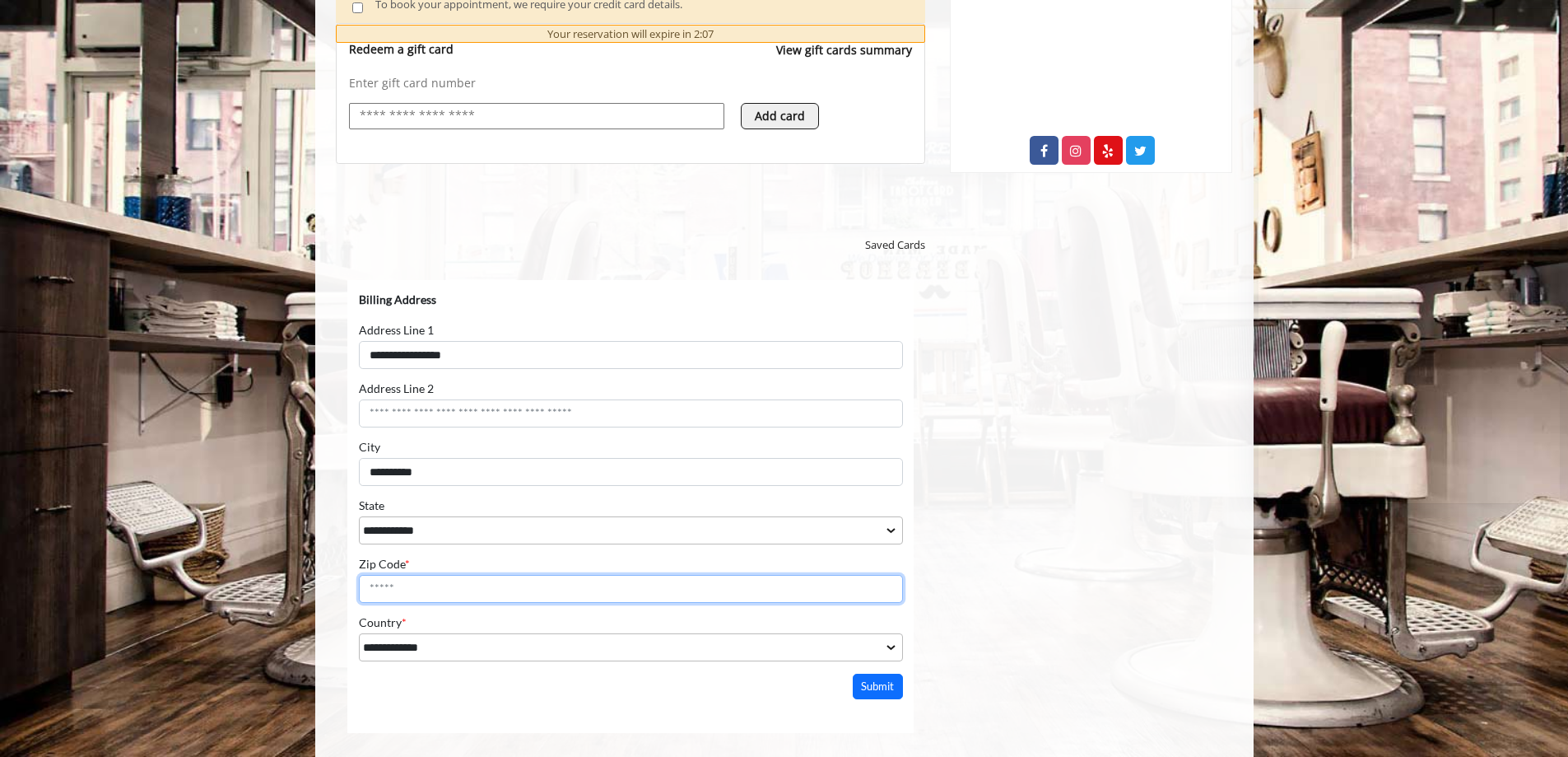
click at [439, 593] on input "Zip Code *" at bounding box center [630, 587] width 544 height 28
type input "*****"
click at [861, 675] on button "Submit" at bounding box center [877, 685] width 51 height 25
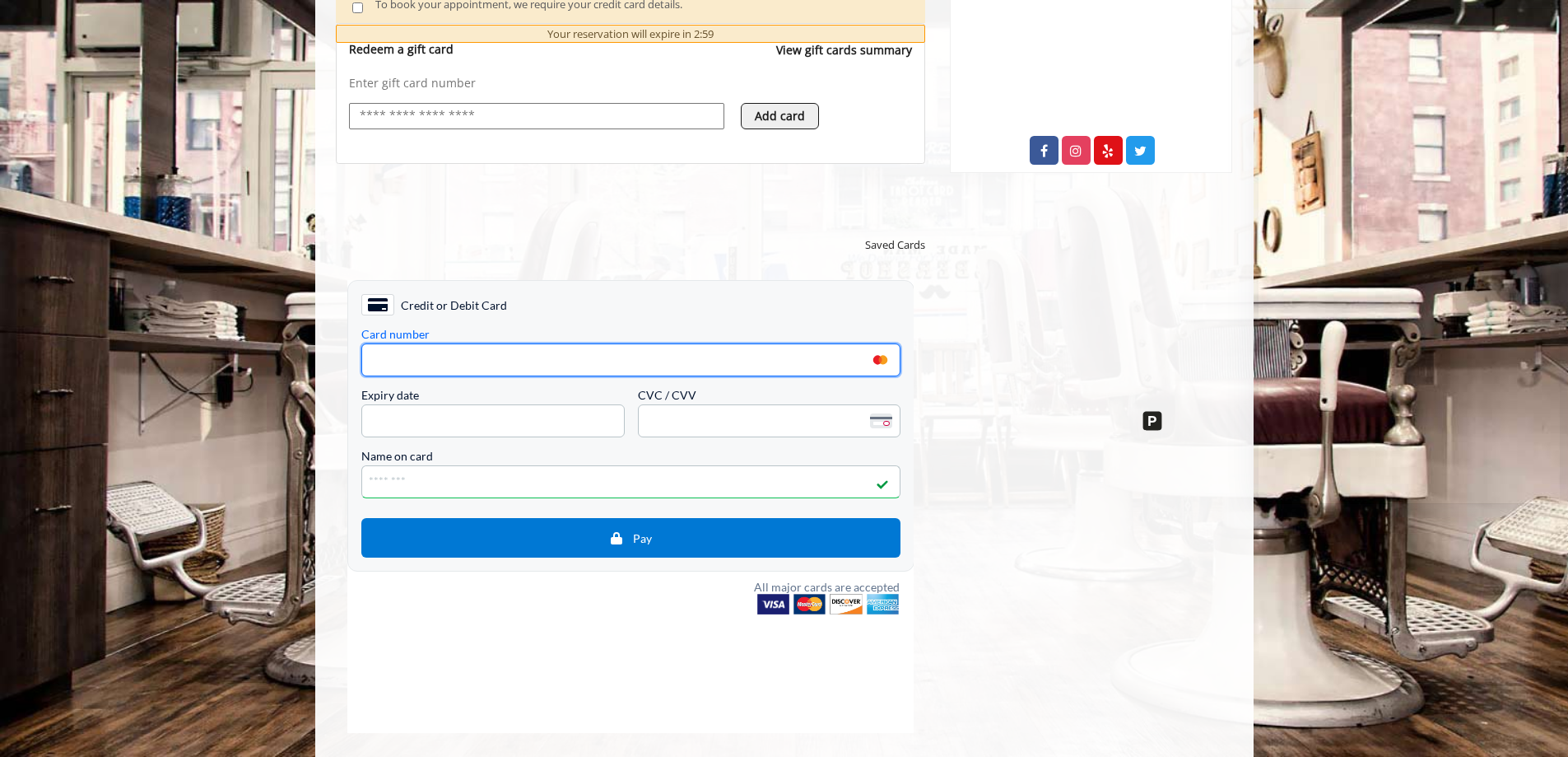
click at [1017, 422] on div "Flatiron [STREET_ADDRESS][US_STATE] Phone + [PHONE_NUMBER]. Email [EMAIL_ADDRES…" at bounding box center [1091, 180] width 307 height 1286
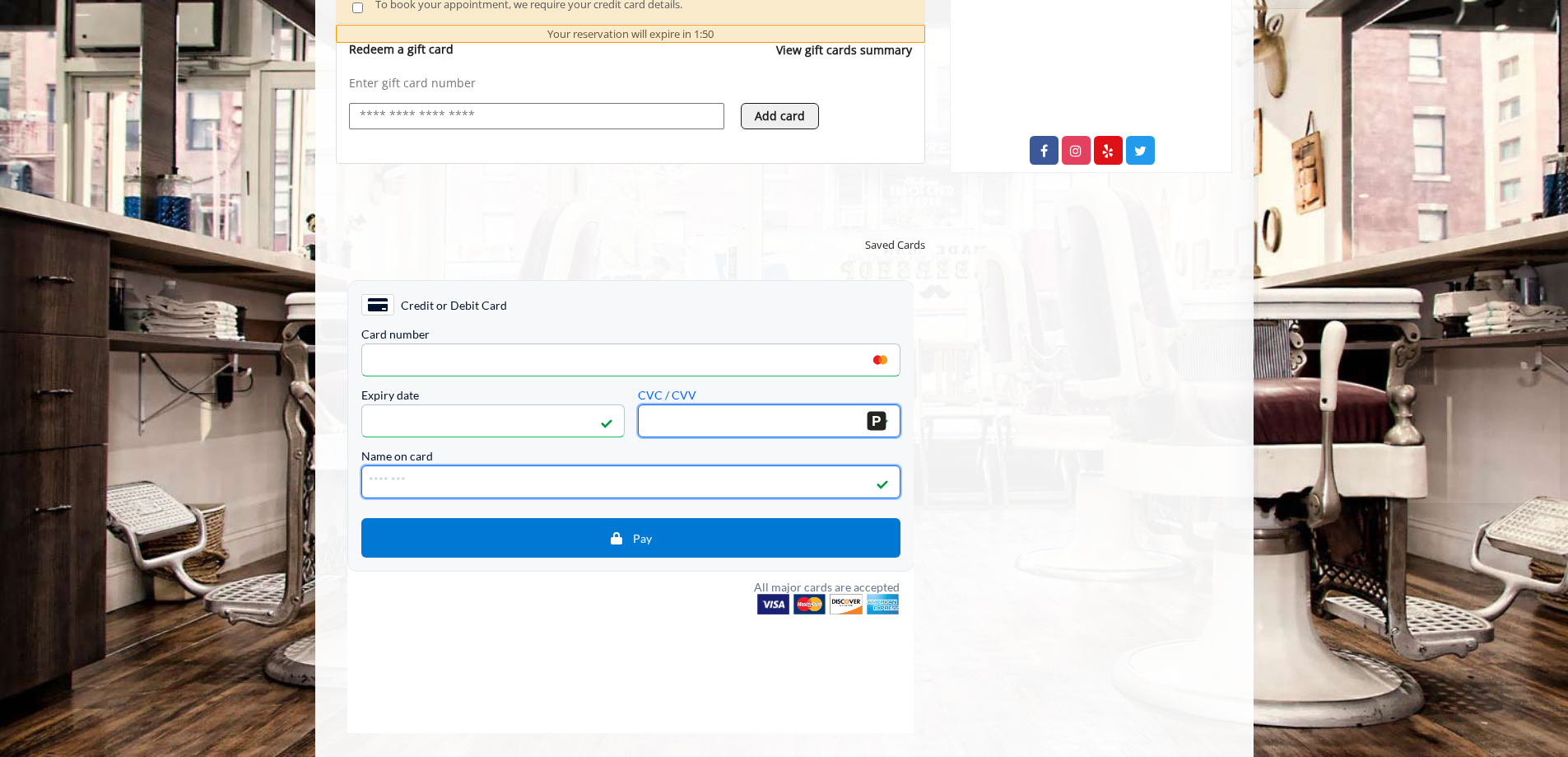
click at [491, 482] on input "Name on card" at bounding box center [630, 481] width 539 height 33
type input "**********"
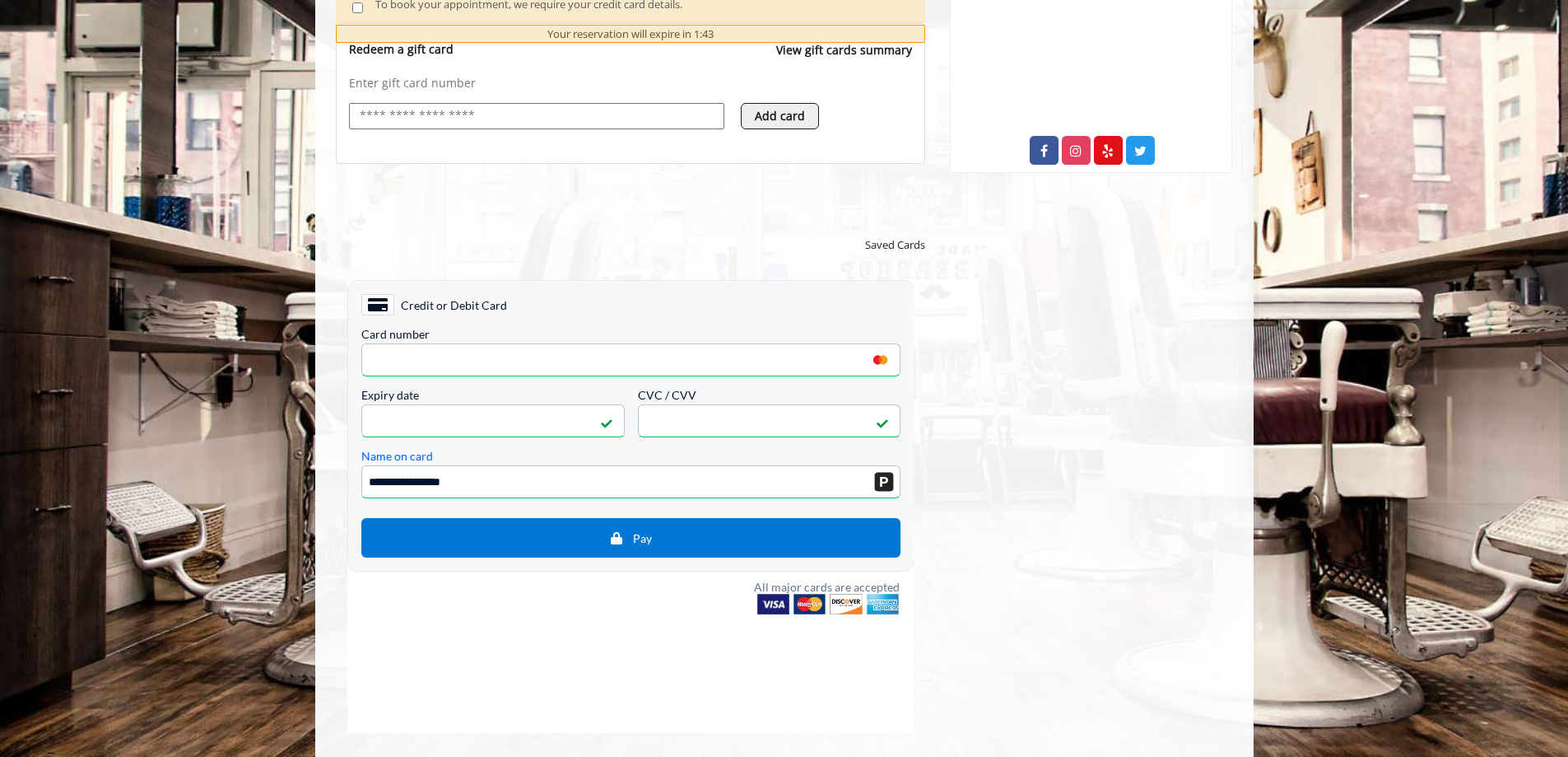
click at [1033, 492] on div "Flatiron [STREET_ADDRESS][US_STATE] Phone + [PHONE_NUMBER]. Email [EMAIL_ADDRES…" at bounding box center [1091, 180] width 307 height 1286
click at [724, 548] on button "Pay" at bounding box center [630, 536] width 539 height 39
